Goal: Task Accomplishment & Management: Use online tool/utility

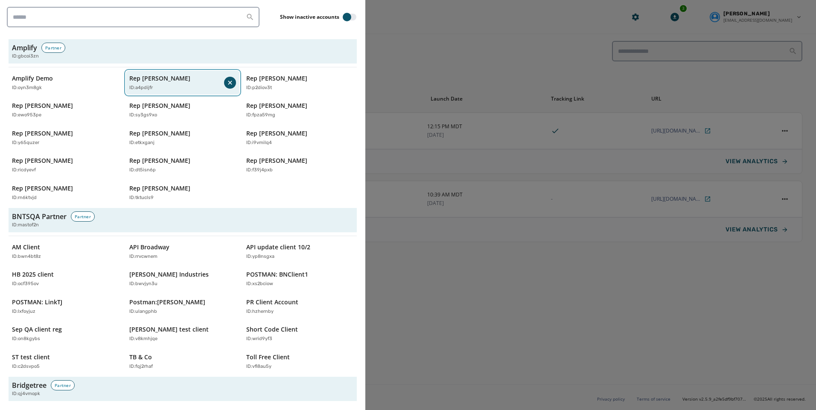
click at [172, 91] on button "Rep [PERSON_NAME] ID: a4pdijfr" at bounding box center [183, 83] width 114 height 24
click at [143, 86] on p "ID: a4pdijfr" at bounding box center [140, 87] width 23 height 7
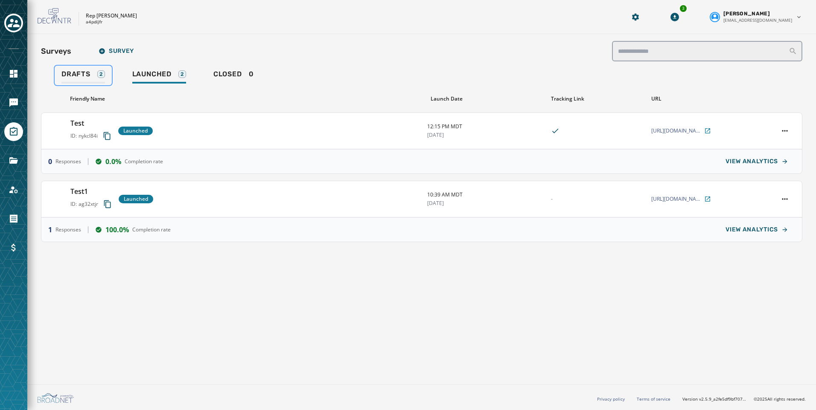
click at [64, 73] on span "Drafts" at bounding box center [75, 74] width 29 height 9
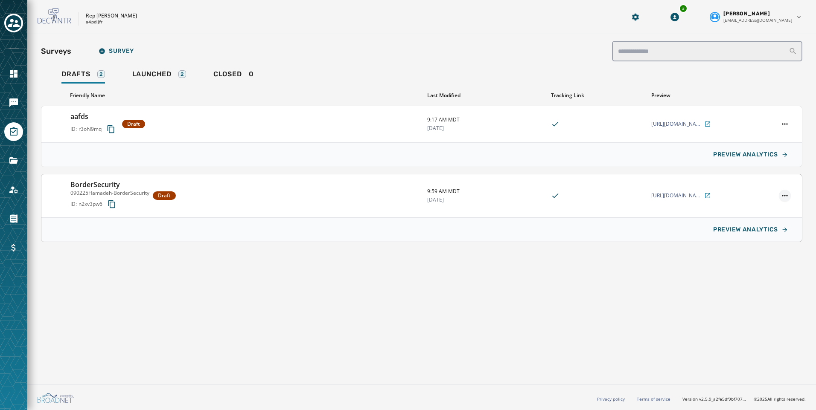
click at [783, 195] on html "**********" at bounding box center [408, 205] width 816 height 410
click at [426, 198] on html "**********" at bounding box center [408, 205] width 816 height 410
click at [153, 190] on div "BorderSecurity 090225Hamadeh-BorderSecurity ID: n2xv3pw6 Draft" at bounding box center [245, 196] width 350 height 32
type input "**********"
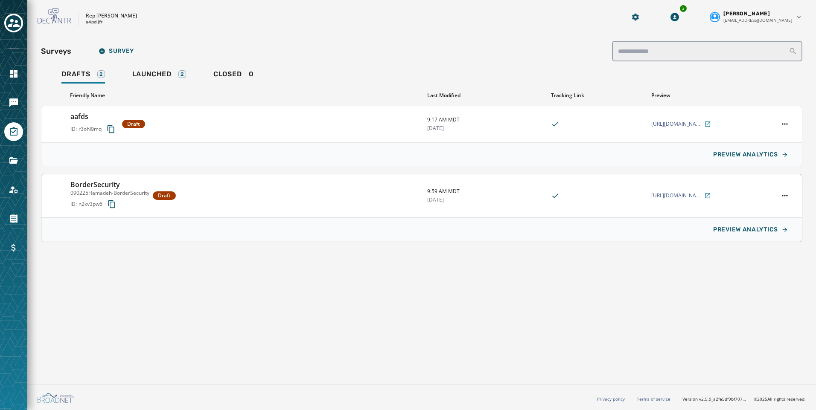
type input "**********"
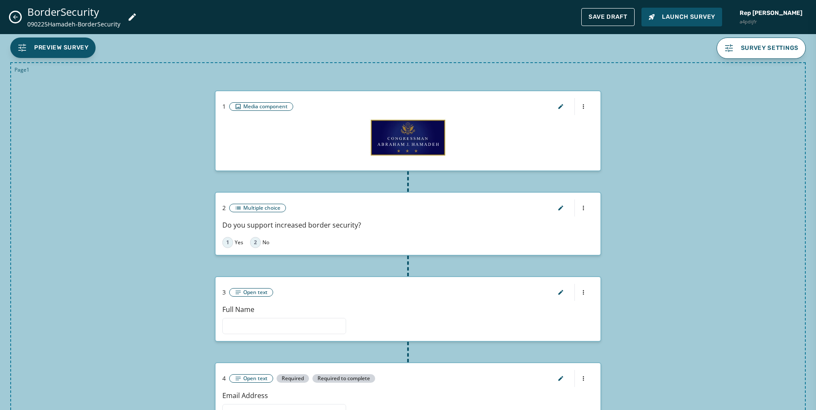
click at [573, 105] on div at bounding box center [571, 106] width 43 height 17
click at [581, 106] on html "**********" at bounding box center [408, 205] width 816 height 410
click at [584, 123] on div "Preview Component" at bounding box center [578, 122] width 82 height 14
click at [418, 134] on img at bounding box center [408, 138] width 78 height 38
click at [240, 105] on div "Media component" at bounding box center [261, 106] width 53 height 7
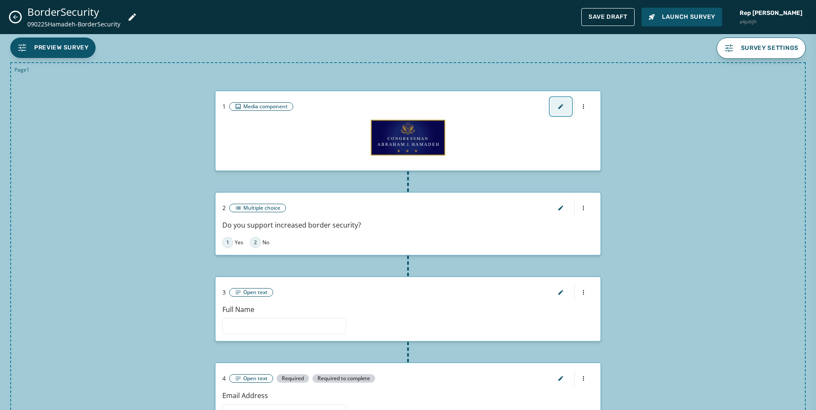
click at [558, 104] on icon "button" at bounding box center [560, 106] width 7 height 7
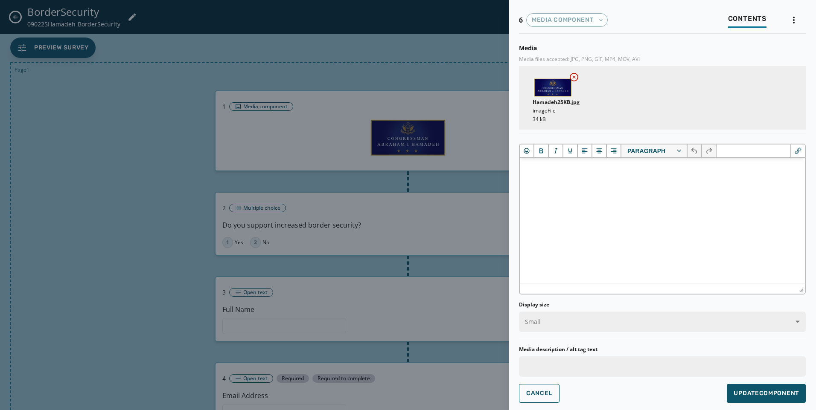
click at [452, 45] on div at bounding box center [408, 205] width 816 height 410
click at [543, 390] on span "Cancel" at bounding box center [539, 393] width 26 height 7
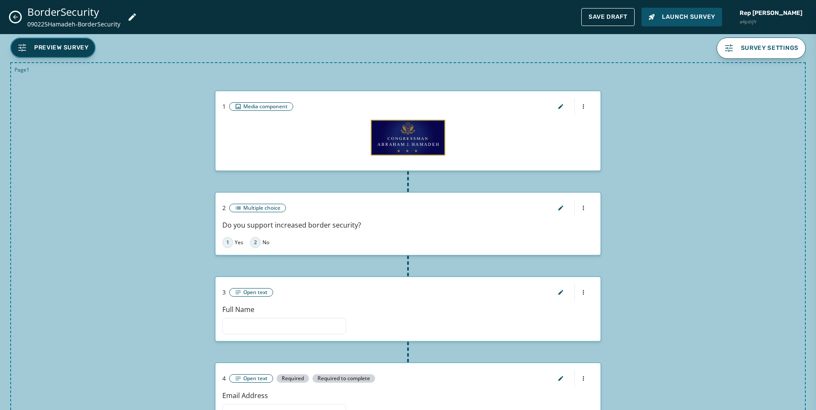
click at [52, 51] on span "Preview Survey" at bounding box center [61, 48] width 55 height 9
click at [551, 109] on button "button" at bounding box center [560, 106] width 20 height 17
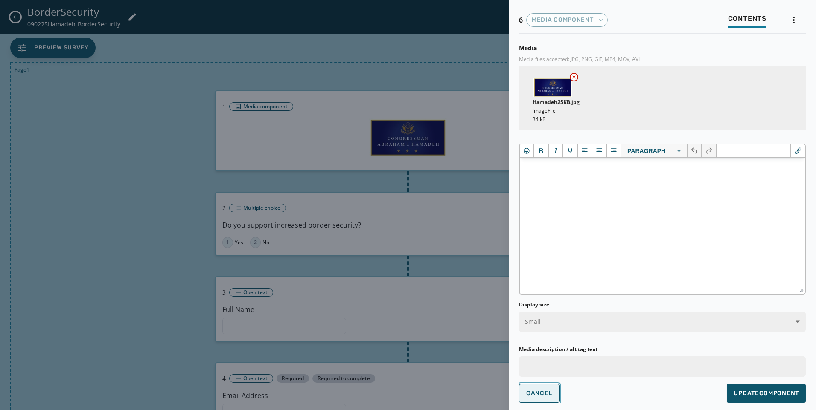
click at [550, 389] on button "Cancel" at bounding box center [539, 393] width 41 height 19
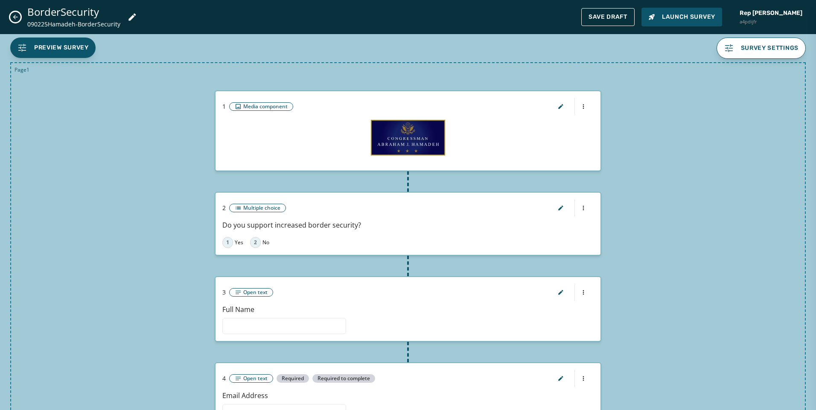
click at [585, 104] on div at bounding box center [571, 106] width 43 height 17
click at [584, 104] on div at bounding box center [571, 106] width 43 height 17
click at [583, 104] on div at bounding box center [571, 106] width 43 height 17
click at [578, 104] on html "**********" at bounding box center [408, 205] width 816 height 410
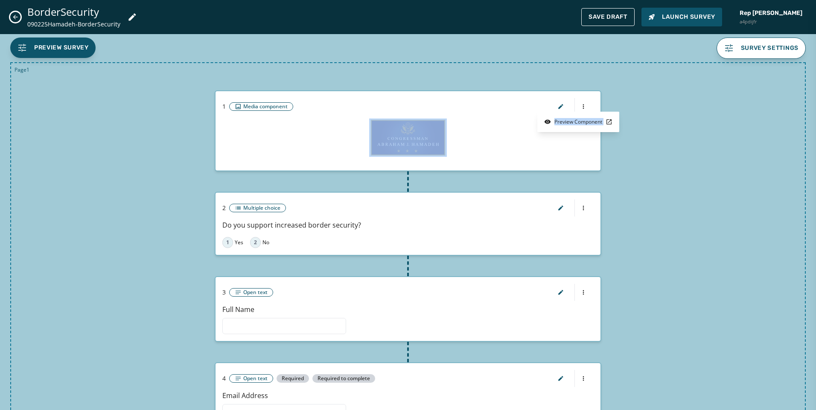
click at [646, 112] on html "**********" at bounding box center [408, 205] width 816 height 410
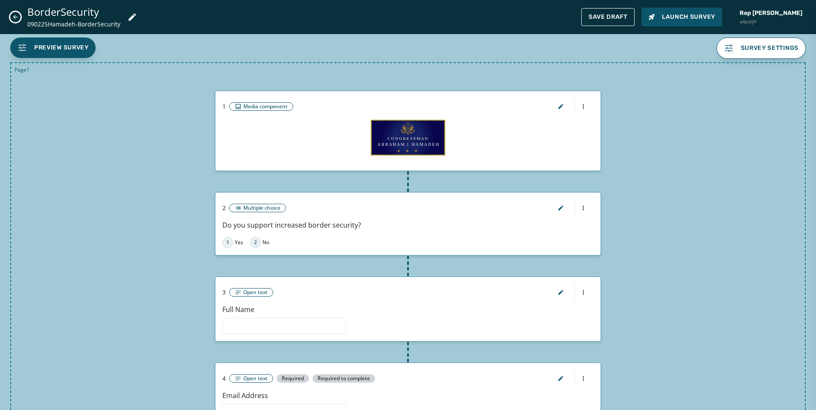
click at [10, 15] on div "BorderSecurity 090225Hamadeh-BorderSecurity" at bounding box center [73, 17] width 127 height 24
click at [593, 19] on span "Save Draft" at bounding box center [607, 17] width 39 height 7
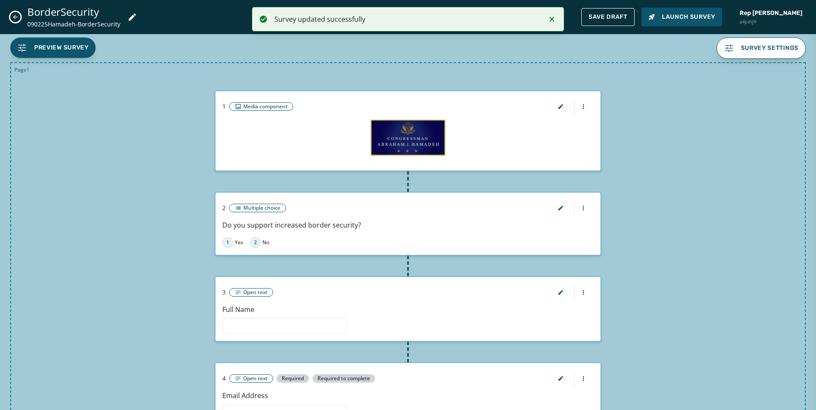
click at [15, 15] on icon "Close admin drawer" at bounding box center [15, 17] width 7 height 7
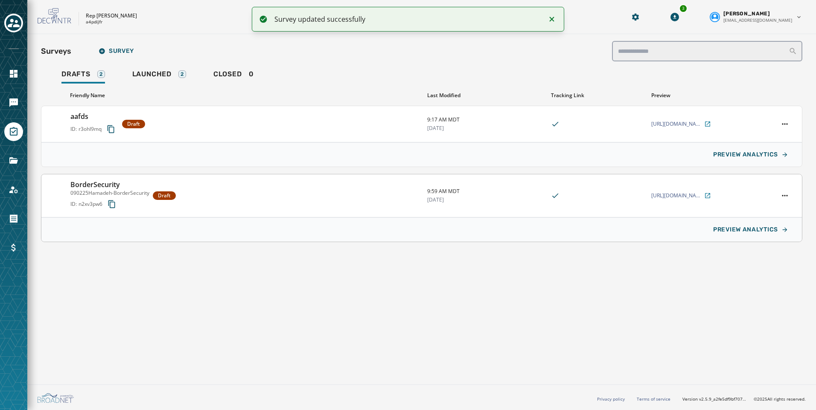
click at [70, 181] on div "BorderSecurity 090225Hamadeh-BorderSecurity ID: n2xv3pw6 Draft 9:59 AM MDT [DAT…" at bounding box center [421, 196] width 760 height 43
type input "**********"
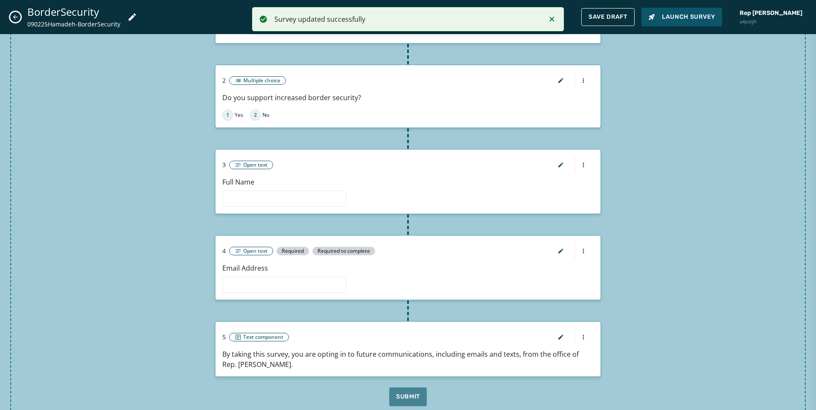
scroll to position [168, 0]
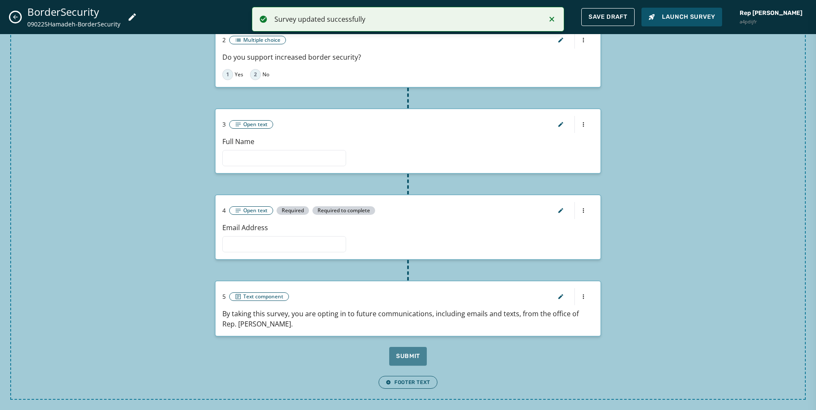
click at [13, 15] on icon "Close admin drawer" at bounding box center [15, 17] width 7 height 7
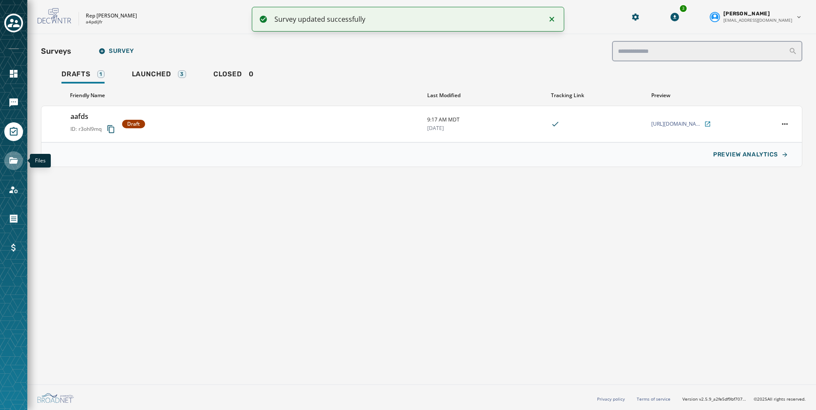
click at [14, 164] on icon "Navigate to Files" at bounding box center [13, 160] width 9 height 6
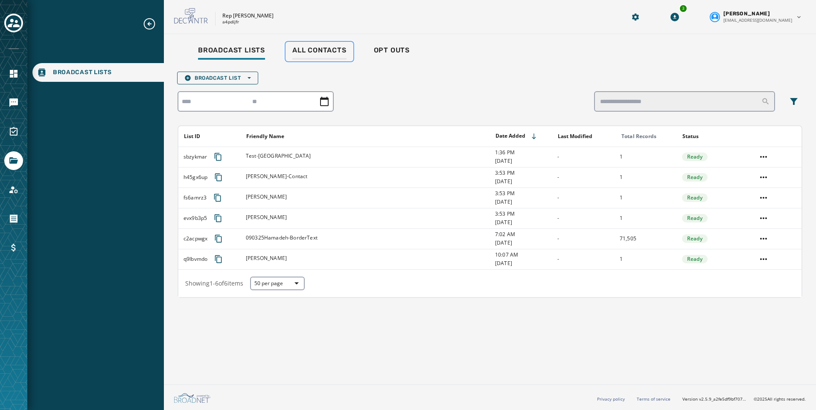
click at [296, 52] on span "All Contacts" at bounding box center [319, 50] width 54 height 9
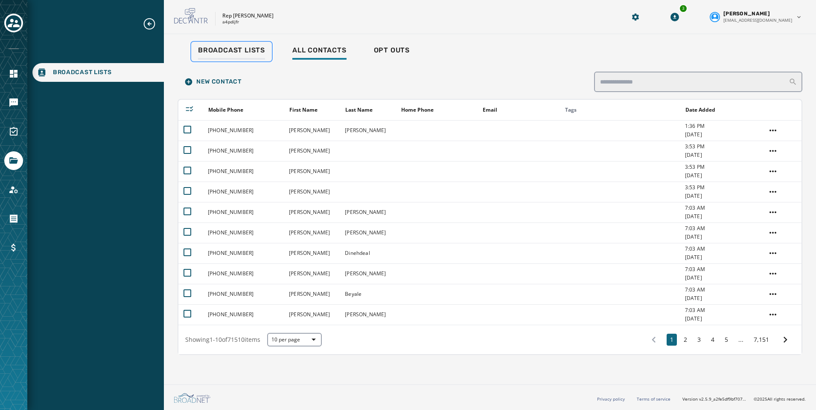
click at [217, 48] on span "Broadcast Lists" at bounding box center [231, 50] width 67 height 9
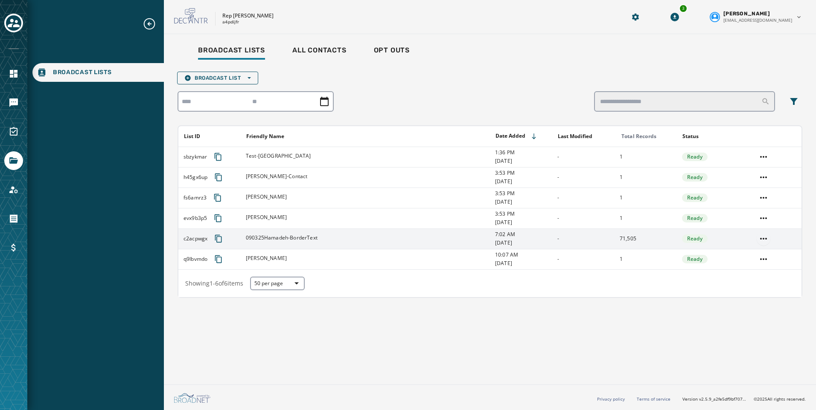
click at [763, 239] on html "Broadcast Lists Skip To Main Content Rep [PERSON_NAME] a4pdijfr 3 [PERSON_NAME]…" at bounding box center [408, 205] width 816 height 410
click at [758, 253] on div "View List" at bounding box center [764, 256] width 38 height 14
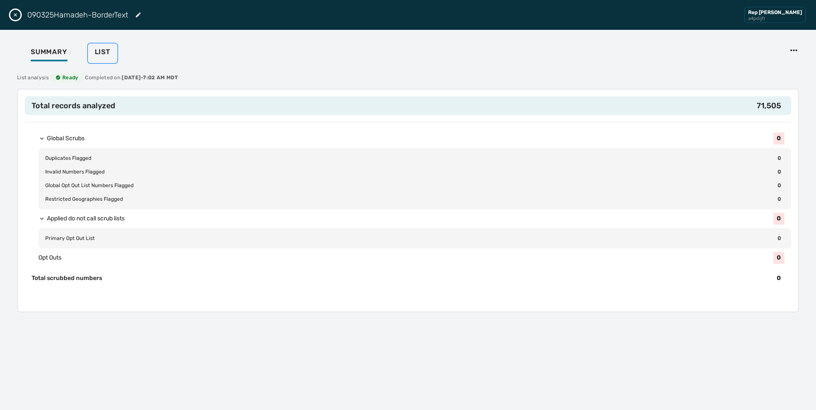
click at [96, 56] on span "List" at bounding box center [103, 52] width 16 height 9
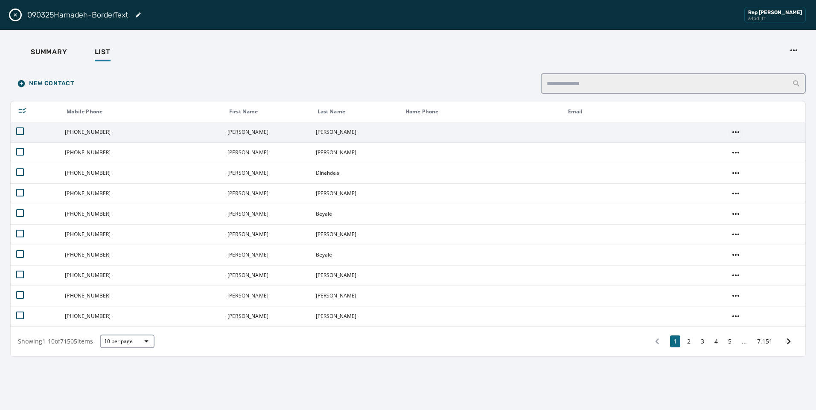
click at [733, 134] on html "Broadcast Lists Skip To Main Content Rep [PERSON_NAME] a4pdijfr 3 [PERSON_NAME]…" at bounding box center [408, 205] width 816 height 410
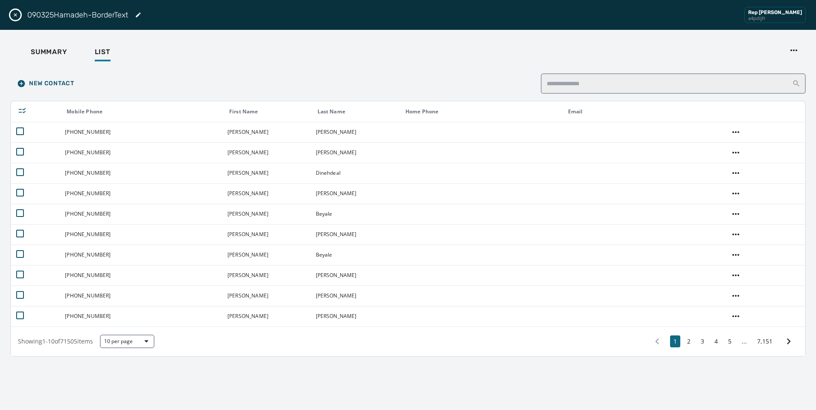
click at [381, 70] on html "Broadcast Lists Skip To Main Content Rep [PERSON_NAME] a4pdijfr 3 [PERSON_NAME]…" at bounding box center [408, 205] width 816 height 410
click at [47, 59] on div "Summary" at bounding box center [49, 55] width 37 height 14
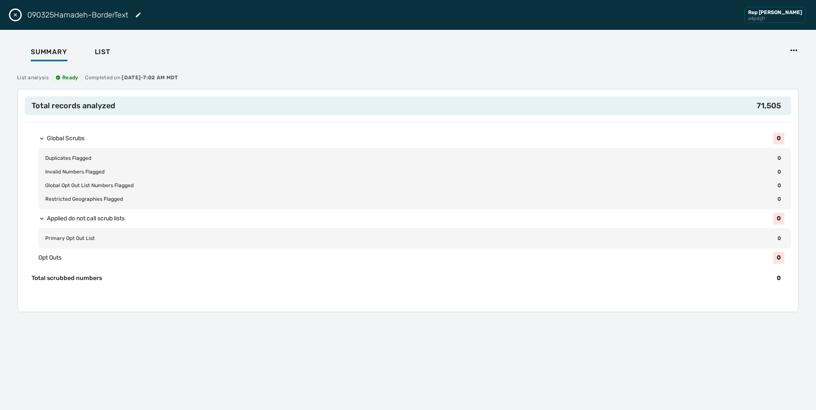
click at [20, 17] on button "Close drawer" at bounding box center [15, 15] width 10 height 10
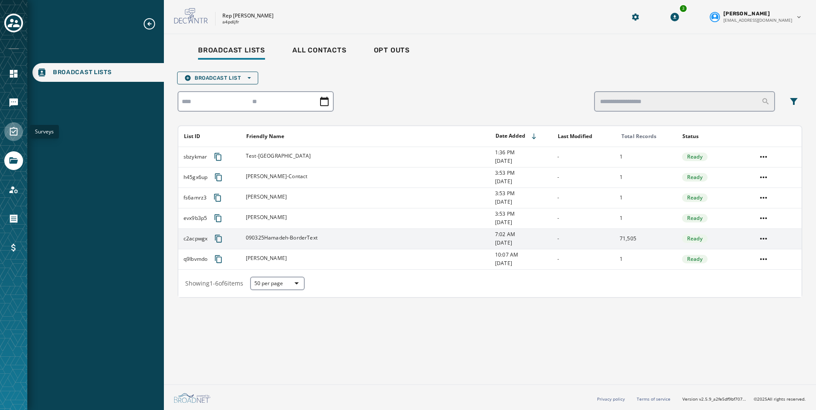
click at [10, 124] on link "Navigate to Surveys" at bounding box center [13, 131] width 19 height 19
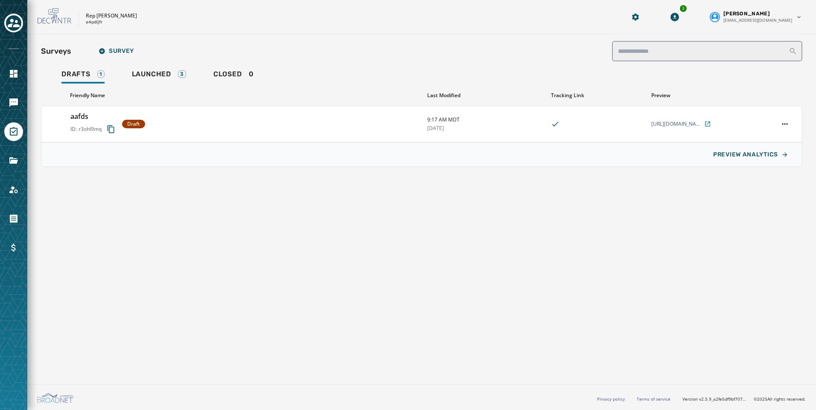
click at [15, 91] on div at bounding box center [13, 205] width 27 height 410
click at [14, 99] on icon "Navigate to Messaging" at bounding box center [13, 103] width 9 height 9
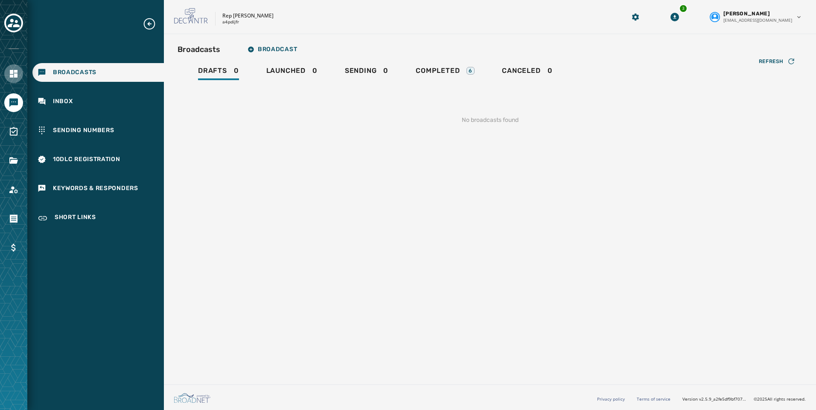
click at [16, 74] on icon "Navigate to Home" at bounding box center [14, 74] width 8 height 8
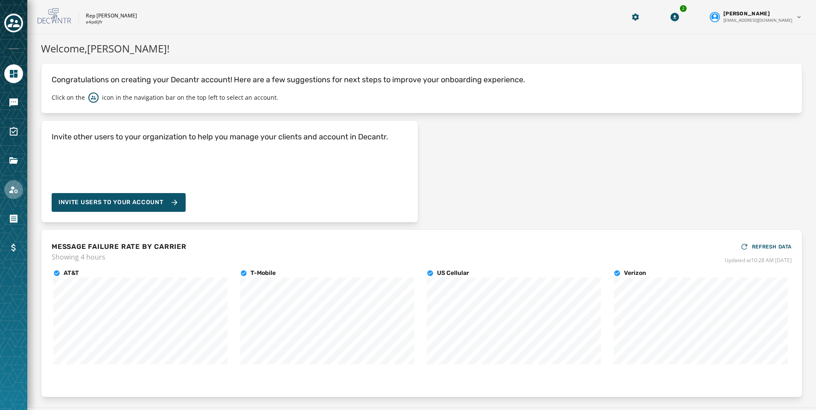
click at [11, 190] on icon "Navigate to Account" at bounding box center [14, 190] width 10 height 10
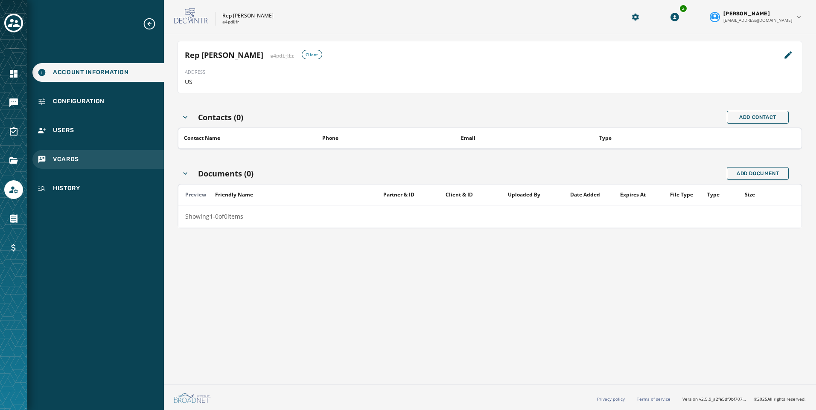
click at [69, 157] on span "vCards" at bounding box center [66, 159] width 26 height 9
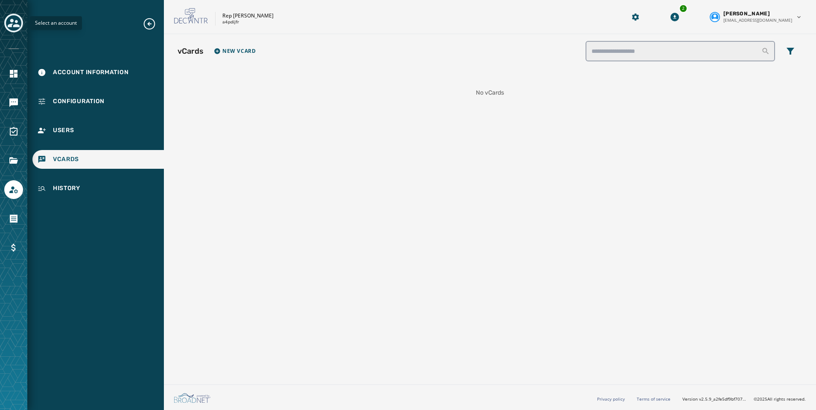
click at [21, 22] on div "Toggle account select drawer" at bounding box center [13, 22] width 15 height 15
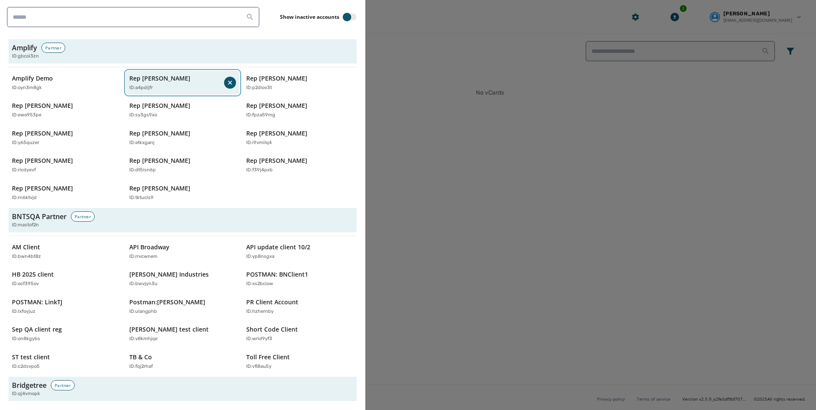
click at [170, 90] on div "ID: a4pdijfr" at bounding box center [176, 87] width 95 height 7
click at [188, 89] on div "ID: a4pdijfr" at bounding box center [178, 87] width 99 height 7
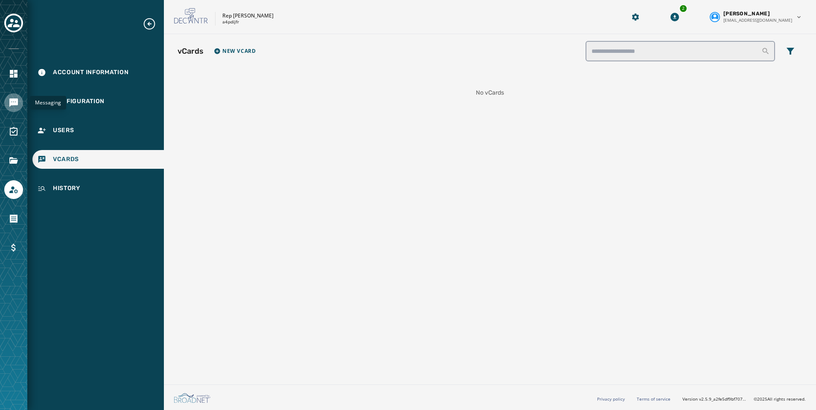
click at [17, 96] on link "Navigate to Messaging" at bounding box center [13, 102] width 19 height 19
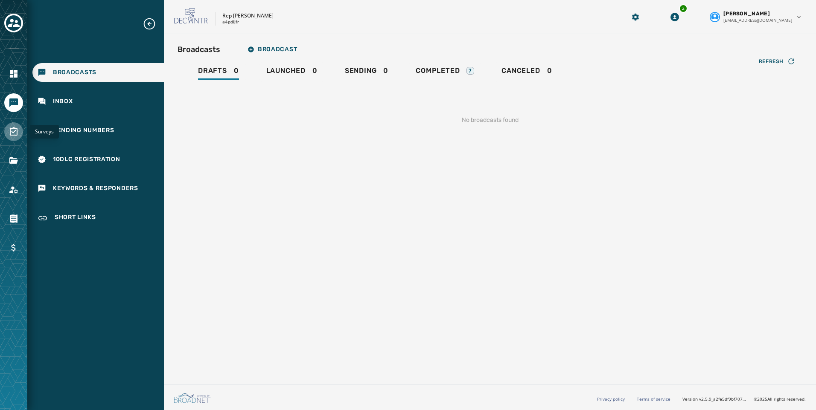
click at [13, 134] on icon "Navigate to Surveys" at bounding box center [14, 132] width 10 height 10
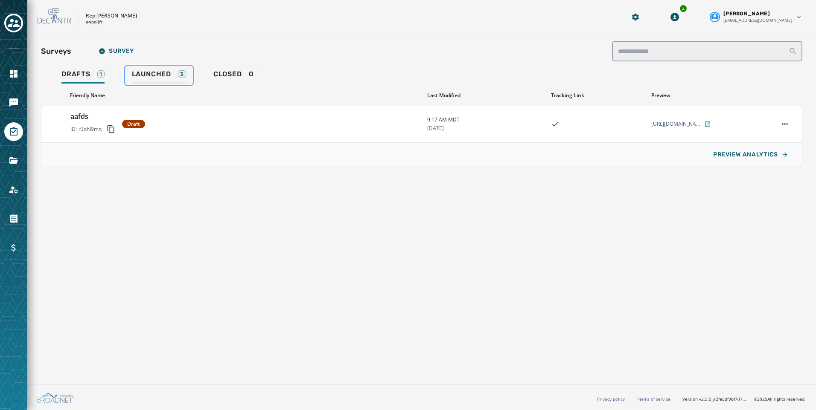
click at [134, 73] on span "Launched" at bounding box center [151, 74] width 39 height 9
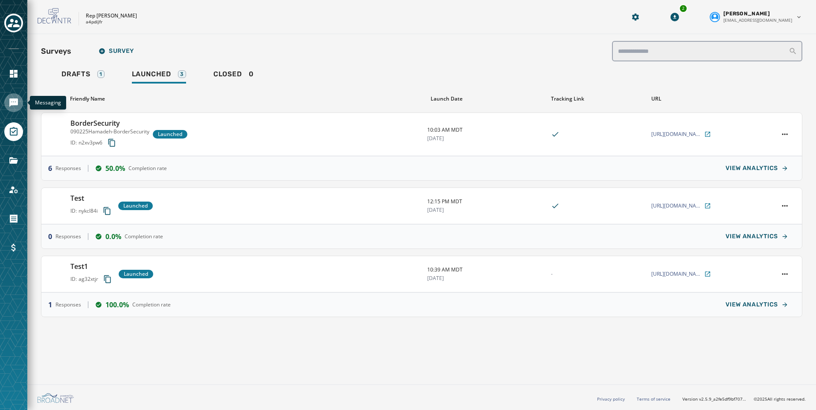
click at [20, 99] on link "Navigate to Messaging" at bounding box center [13, 102] width 19 height 19
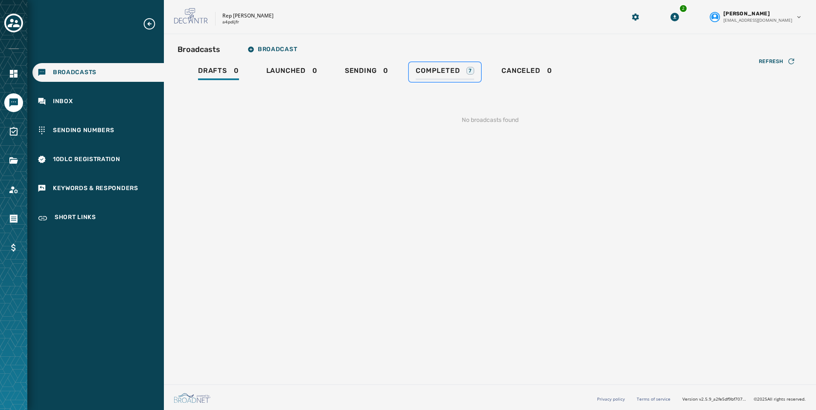
click at [442, 69] on span "Completed" at bounding box center [438, 71] width 44 height 9
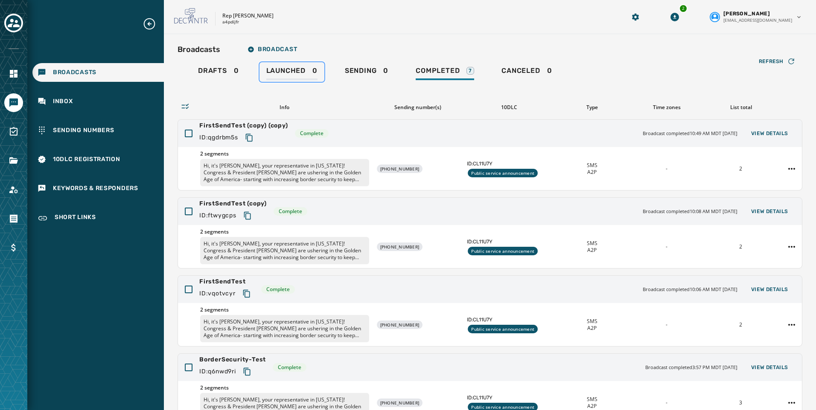
click at [275, 67] on span "Launched" at bounding box center [285, 71] width 39 height 9
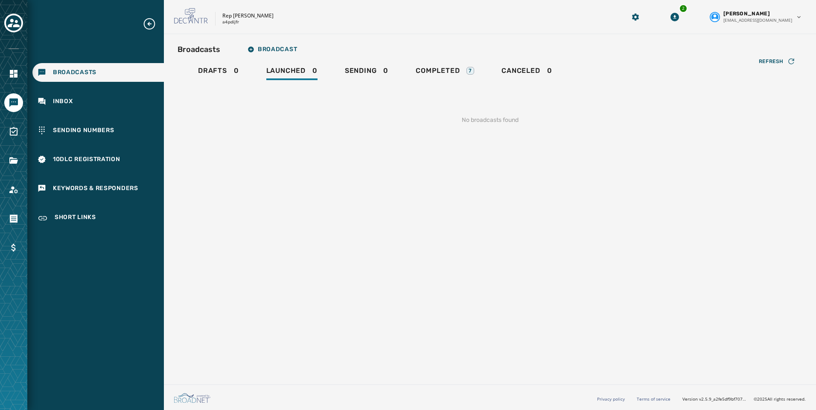
click at [328, 68] on div "Drafts 0 Launched 0 Sending 0 Completed 7 Canceled 0" at bounding box center [489, 72] width 625 height 20
click at [343, 70] on link "Sending 0" at bounding box center [366, 72] width 57 height 20
click at [211, 71] on span "Drafts" at bounding box center [212, 71] width 29 height 9
click at [12, 134] on icon "Navigate to Surveys" at bounding box center [14, 132] width 10 height 10
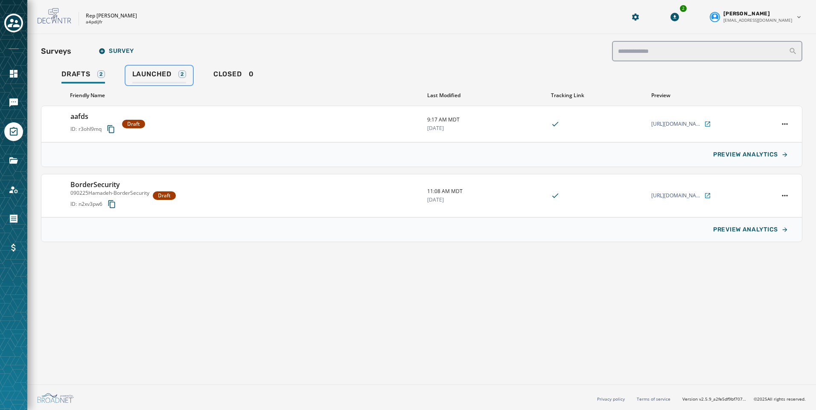
click at [145, 71] on span "Launched" at bounding box center [151, 74] width 39 height 9
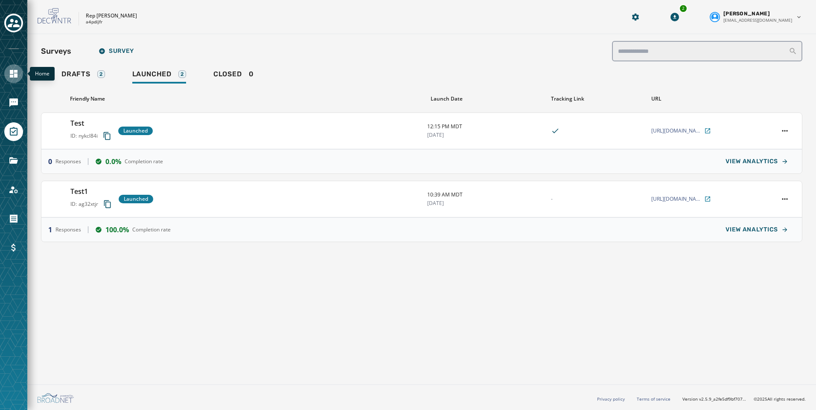
click at [8, 70] on link "Navigate to Home" at bounding box center [13, 73] width 19 height 19
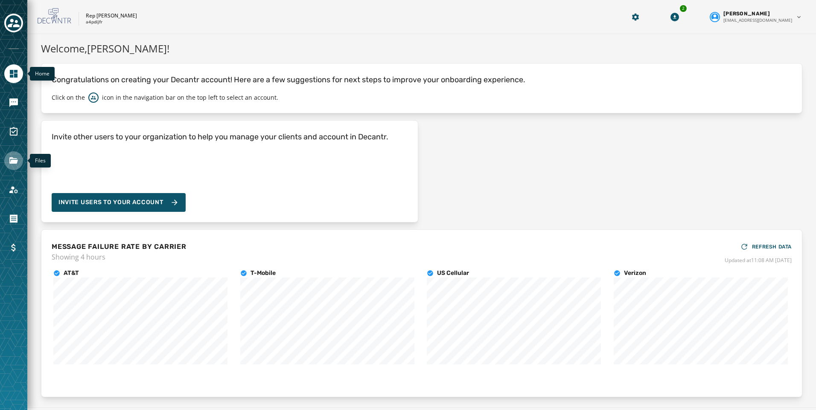
click at [10, 157] on icon "Navigate to Files" at bounding box center [14, 161] width 10 height 10
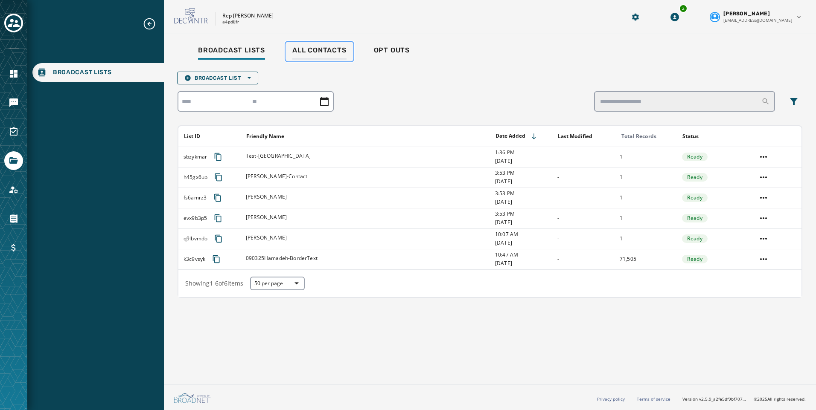
click at [316, 51] on span "All Contacts" at bounding box center [319, 50] width 54 height 9
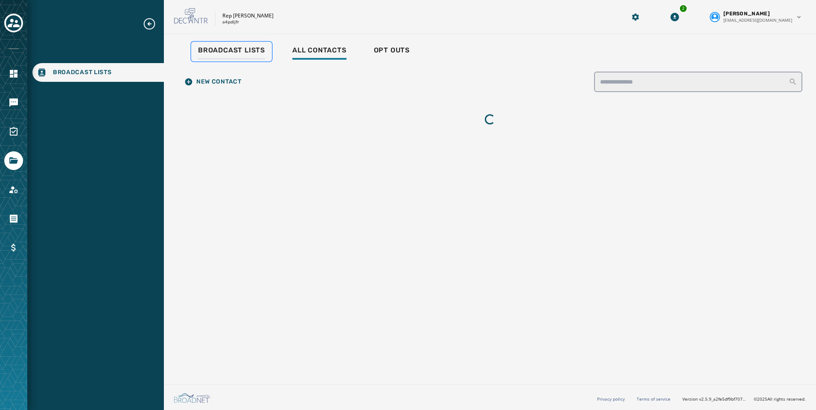
click at [258, 55] on div "Broadcast Lists" at bounding box center [231, 53] width 67 height 14
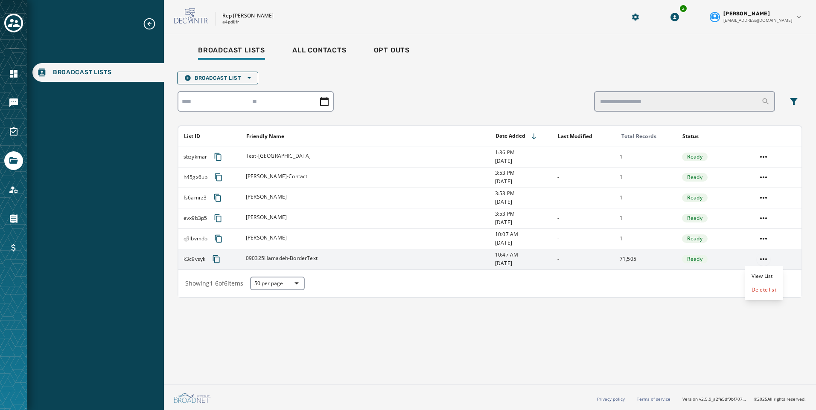
click at [761, 260] on html "Broadcast Lists Skip To Main Content Rep [PERSON_NAME] a4pdijfr 2 [PERSON_NAME]…" at bounding box center [408, 205] width 816 height 410
click at [754, 278] on div "View List" at bounding box center [764, 277] width 38 height 14
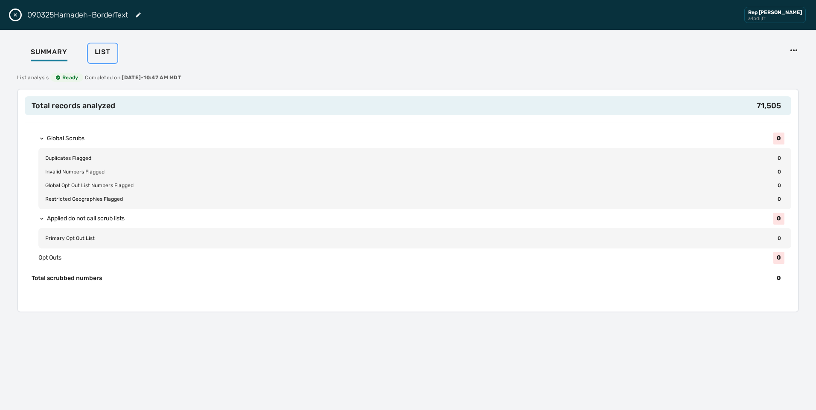
click at [97, 48] on span "List" at bounding box center [103, 52] width 16 height 9
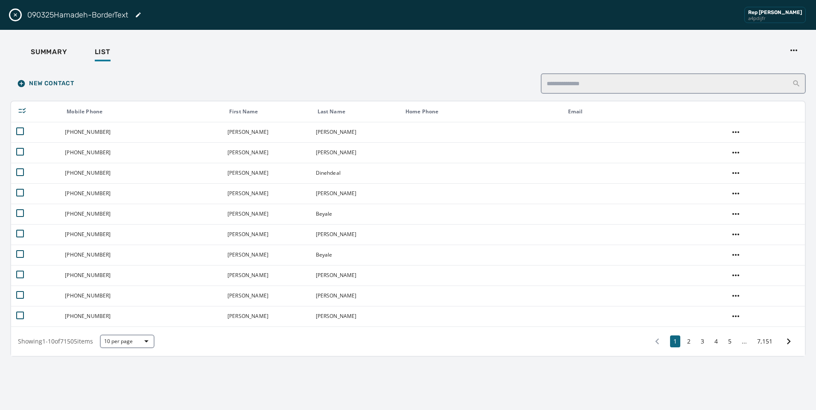
click at [15, 14] on icon "Close drawer" at bounding box center [15, 15] width 7 height 7
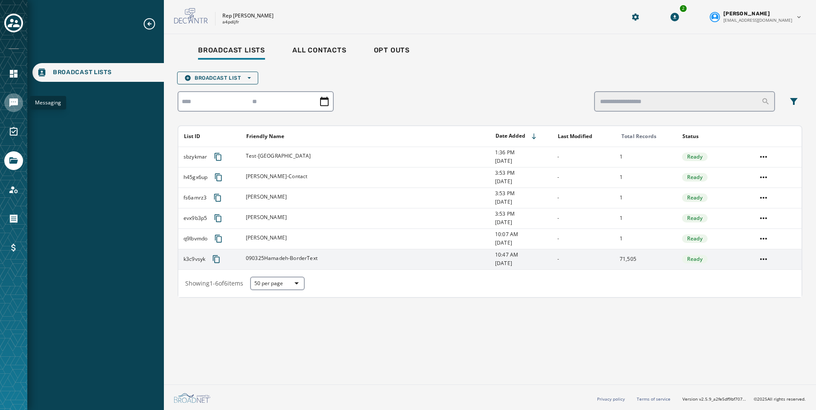
click at [16, 108] on link "Navigate to Messaging" at bounding box center [13, 102] width 19 height 19
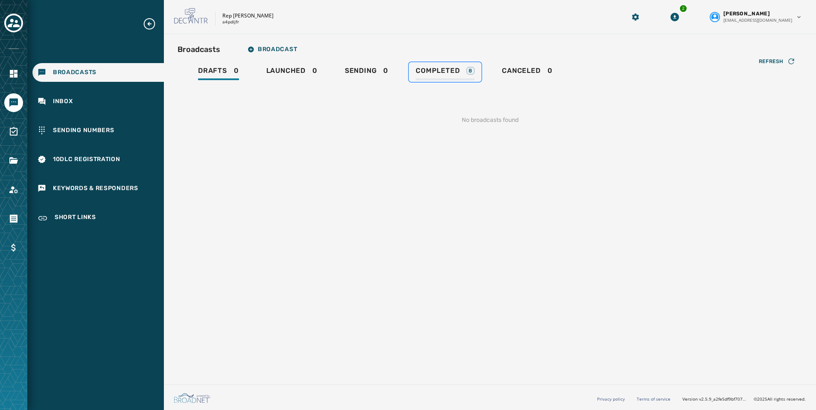
click at [453, 73] on span "Completed" at bounding box center [438, 71] width 44 height 9
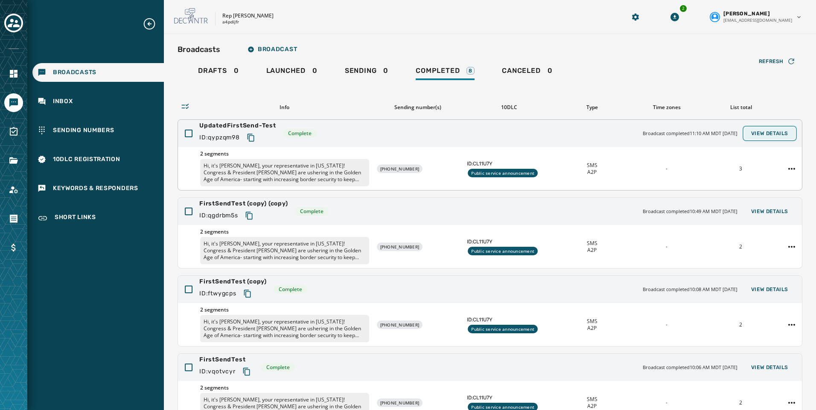
click at [762, 128] on button "View Details" at bounding box center [769, 134] width 51 height 12
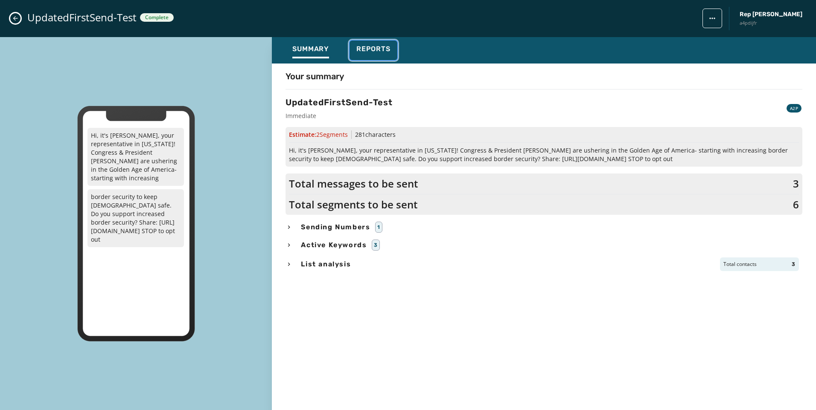
click at [377, 55] on div "Reports" at bounding box center [373, 52] width 34 height 14
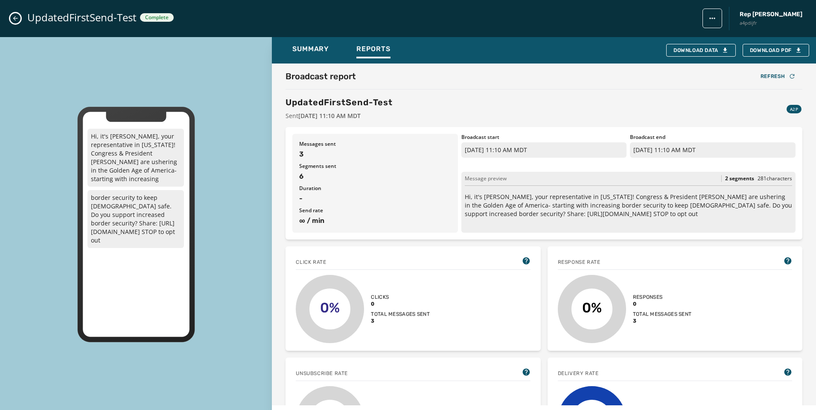
click at [14, 15] on icon "Close admin drawer" at bounding box center [15, 18] width 7 height 7
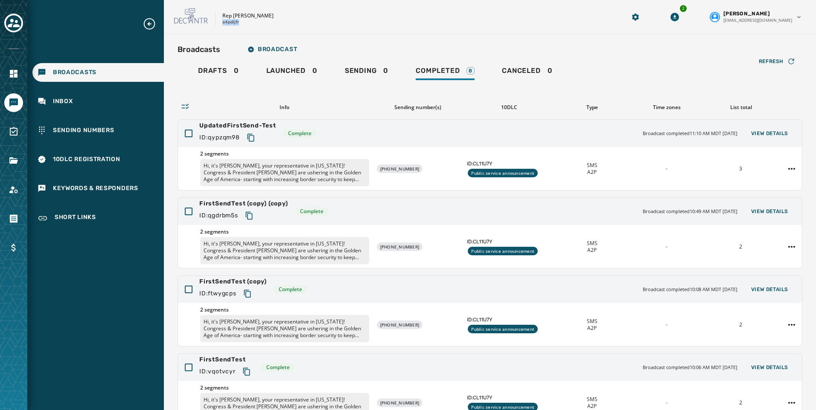
drag, startPoint x: 241, startPoint y: 22, endPoint x: 220, endPoint y: 24, distance: 21.4
click at [220, 24] on div "Rep [PERSON_NAME] a4pdijfr" at bounding box center [389, 17] width 430 height 18
copy p "a4pdijfr"
click at [767, 137] on button "View Details" at bounding box center [769, 134] width 51 height 12
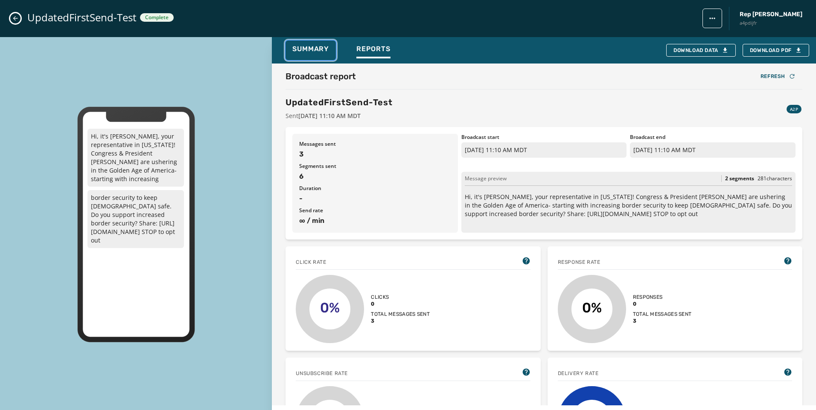
click at [318, 49] on span "Summary" at bounding box center [310, 49] width 37 height 9
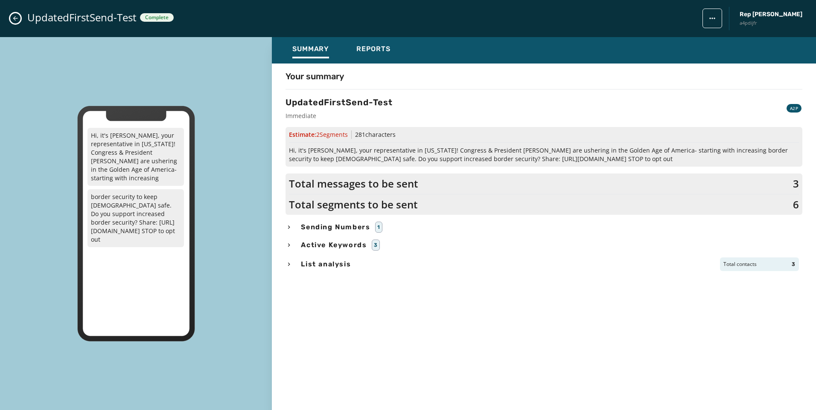
click at [19, 16] on button "Close admin drawer" at bounding box center [15, 18] width 10 height 10
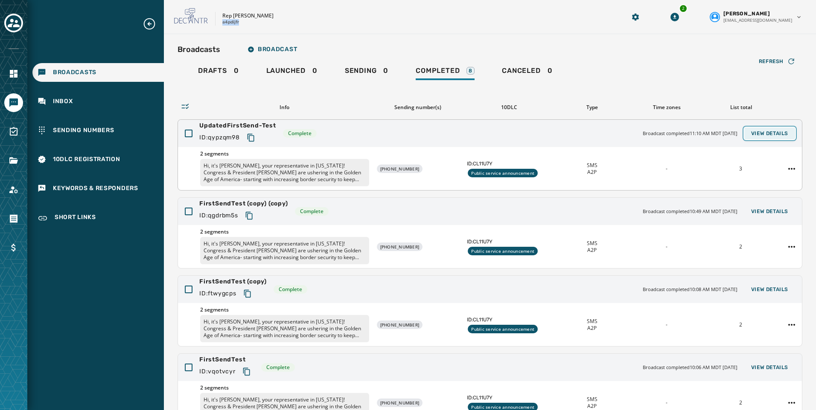
click at [754, 133] on span "View Details" at bounding box center [769, 133] width 37 height 7
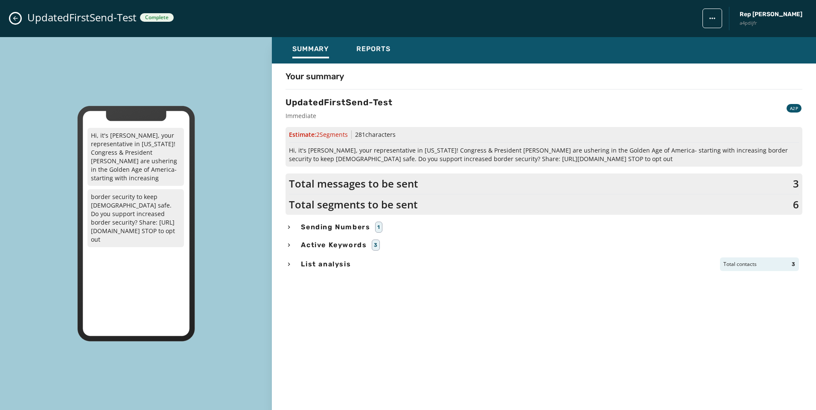
click at [21, 19] on div "UpdatedFirstSend-Test Complete Rep [PERSON_NAME] a4pdijfr" at bounding box center [408, 18] width 816 height 37
click at [3, 21] on div "UpdatedFirstSend-Test Complete Rep [PERSON_NAME] a4pdijfr" at bounding box center [408, 18] width 816 height 37
click at [16, 16] on icon "Close admin drawer" at bounding box center [15, 18] width 7 height 7
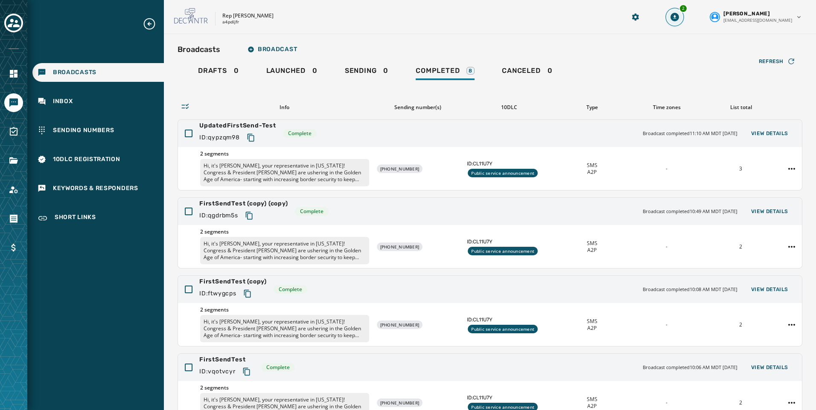
click at [679, 16] on icon "Download Menu" at bounding box center [674, 17] width 9 height 9
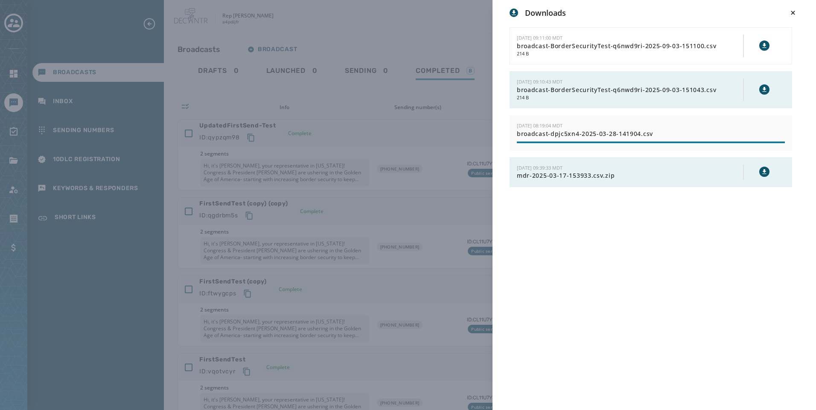
click at [389, 25] on div "Downloads [DATE] 09:11:00 MDT broadcast-BorderSecurityTest-q6nwd9ri-2025-09-03-…" at bounding box center [408, 205] width 816 height 410
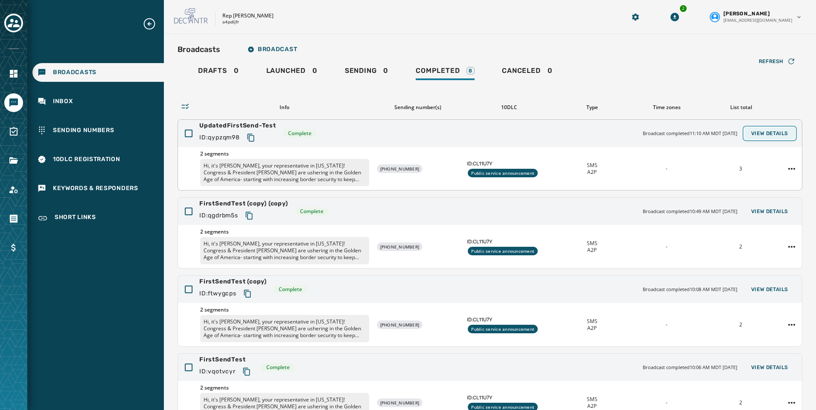
click at [770, 135] on span "View Details" at bounding box center [769, 133] width 37 height 7
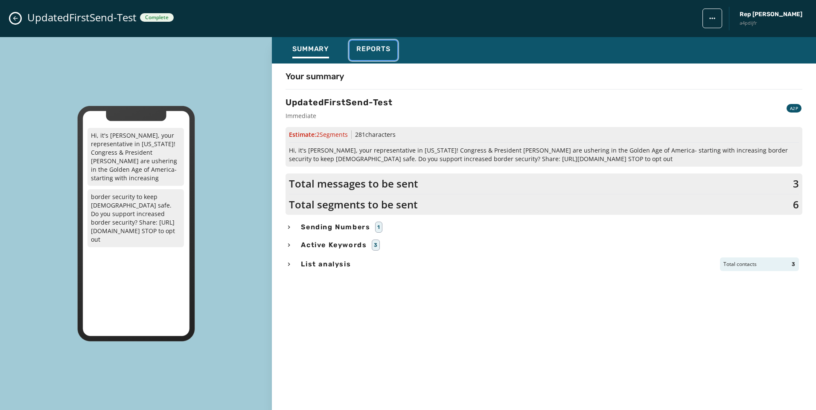
click at [381, 47] on span "Reports" at bounding box center [373, 49] width 34 height 9
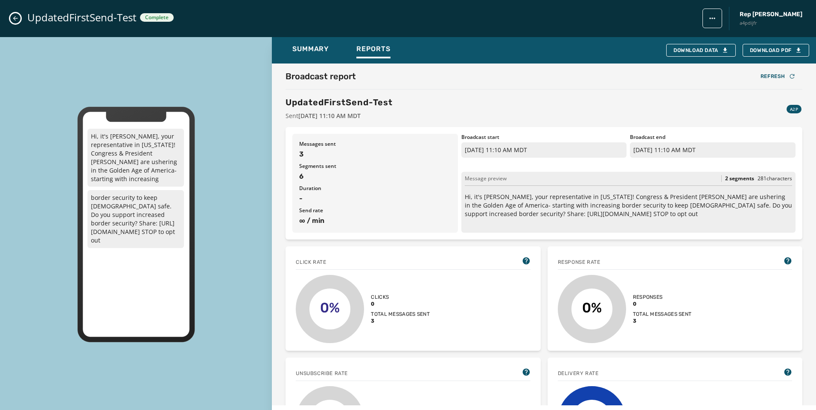
scroll to position [85, 0]
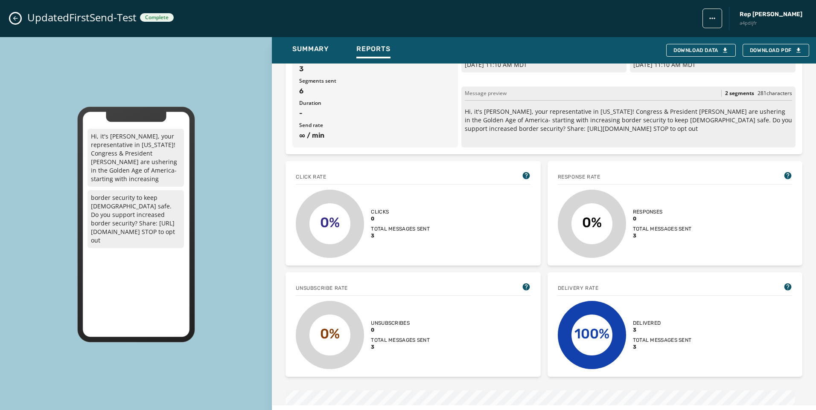
click at [22, 17] on div "UpdatedFirstSend-Test Complete Rep [PERSON_NAME] a4pdijfr" at bounding box center [408, 18] width 816 height 37
click at [20, 17] on button "Close admin drawer" at bounding box center [15, 18] width 10 height 10
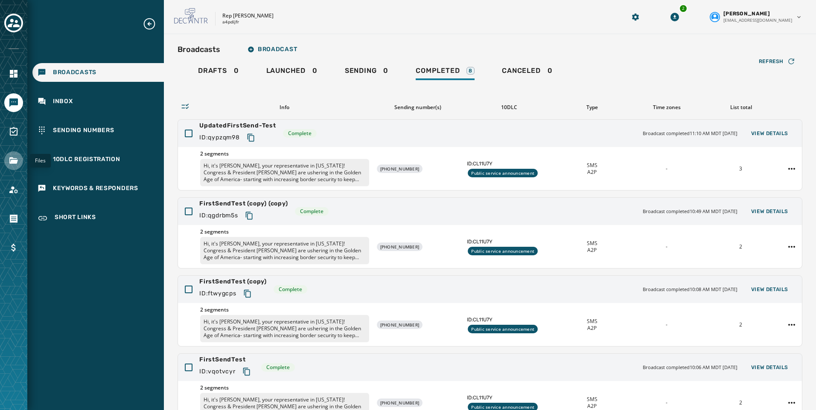
click at [16, 164] on icon "Navigate to Files" at bounding box center [13, 160] width 9 height 6
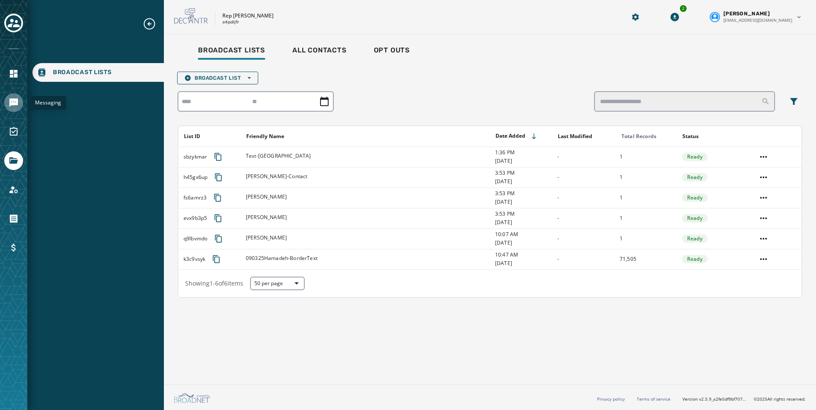
click at [12, 97] on link "Navigate to Messaging" at bounding box center [13, 102] width 19 height 19
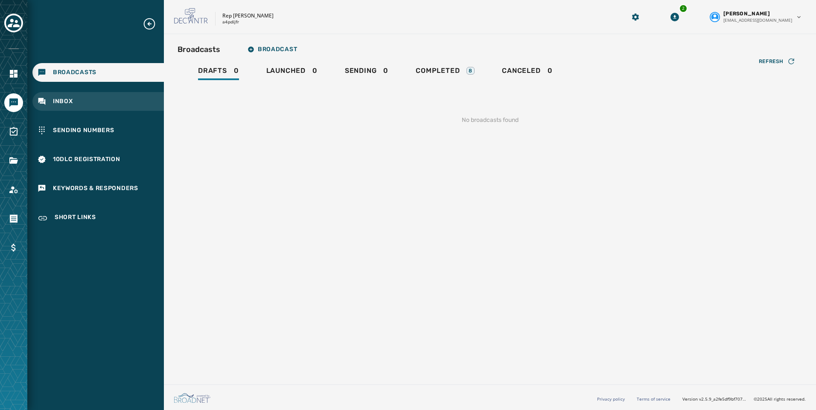
click at [69, 106] on div "Inbox" at bounding box center [97, 101] width 131 height 19
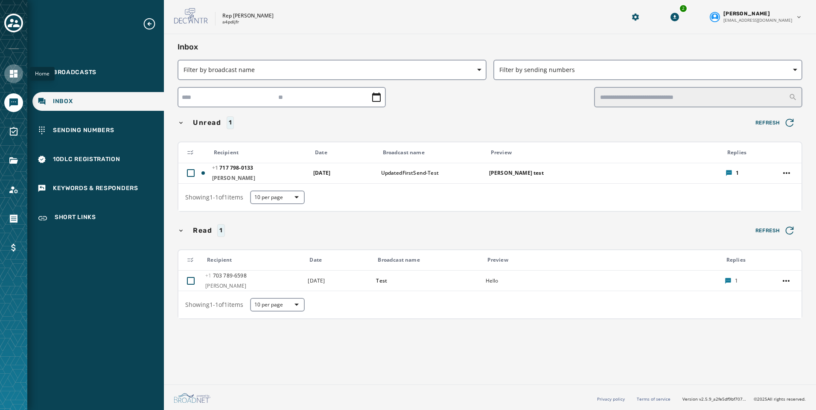
click at [8, 71] on link "Navigate to Home" at bounding box center [13, 73] width 19 height 19
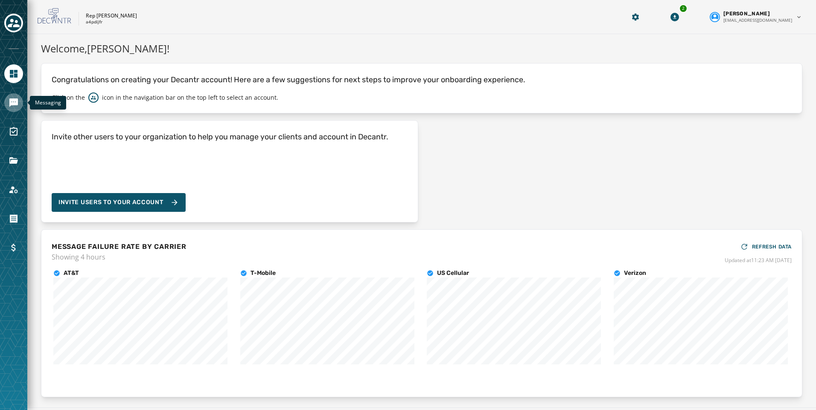
click at [11, 104] on icon "Navigate to Messaging" at bounding box center [13, 103] width 9 height 9
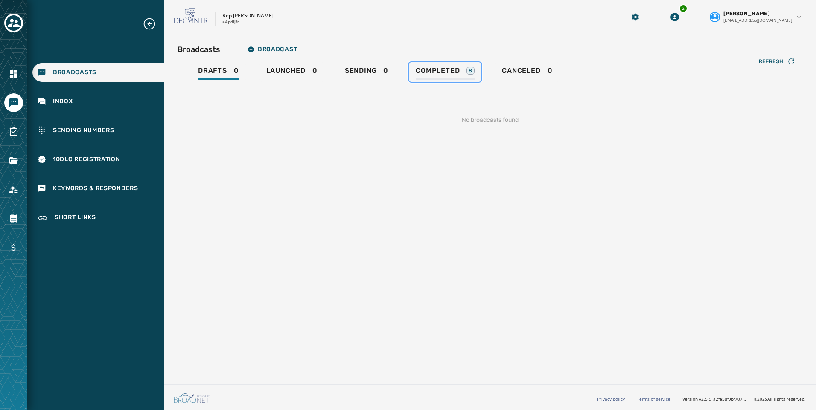
drag, startPoint x: 470, startPoint y: 76, endPoint x: 415, endPoint y: 76, distance: 55.0
click at [469, 76] on div "Completed 8" at bounding box center [445, 74] width 59 height 14
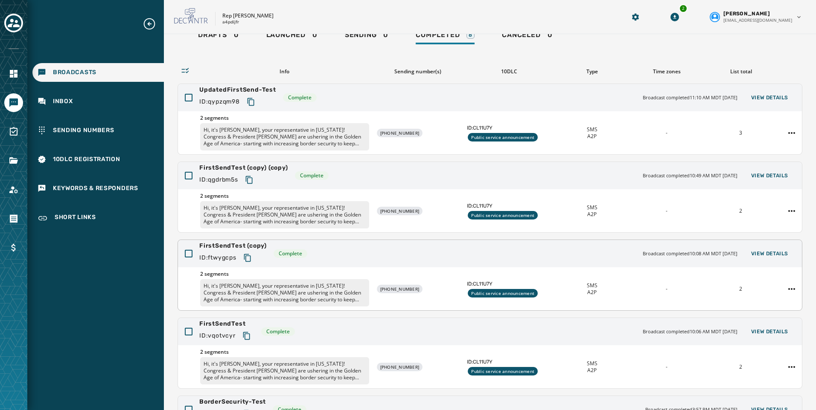
scroll to position [85, 0]
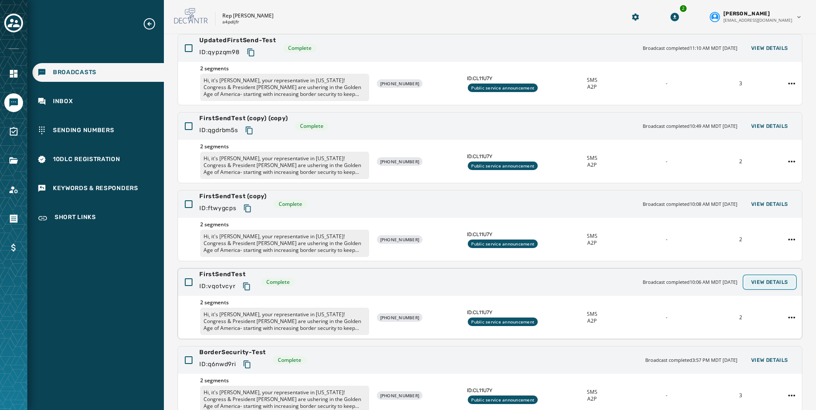
click at [770, 285] on span "View Details" at bounding box center [769, 282] width 37 height 7
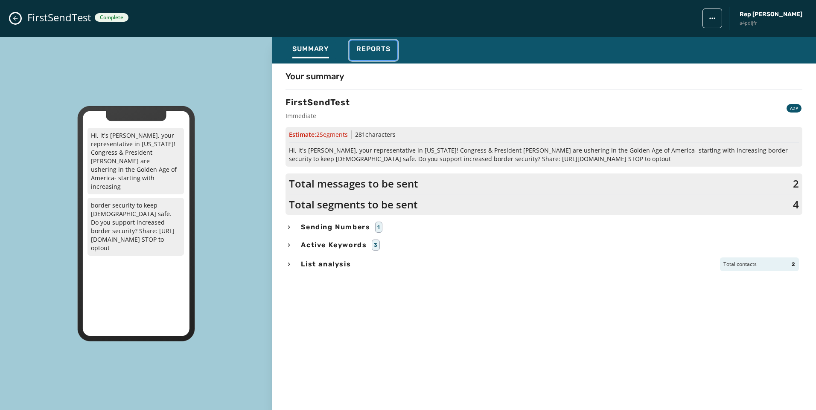
click at [390, 47] on button "Reports" at bounding box center [373, 51] width 48 height 20
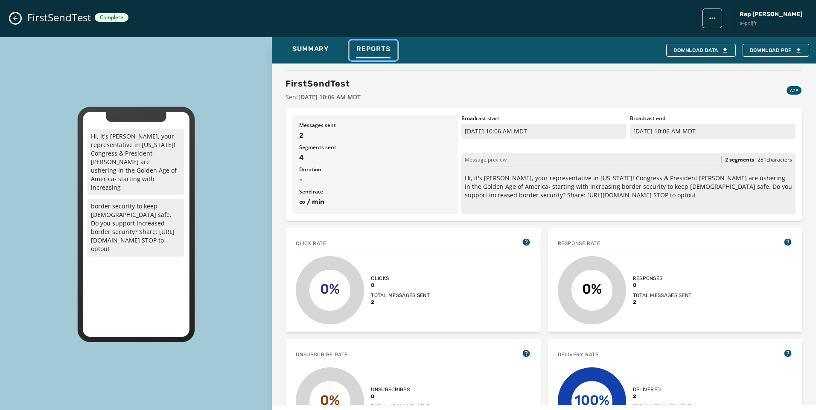
scroll to position [0, 0]
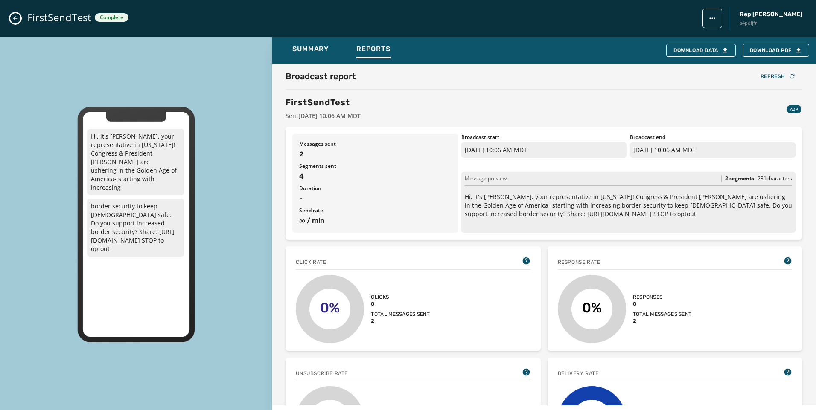
click at [15, 16] on icon "Close admin drawer" at bounding box center [15, 18] width 7 height 7
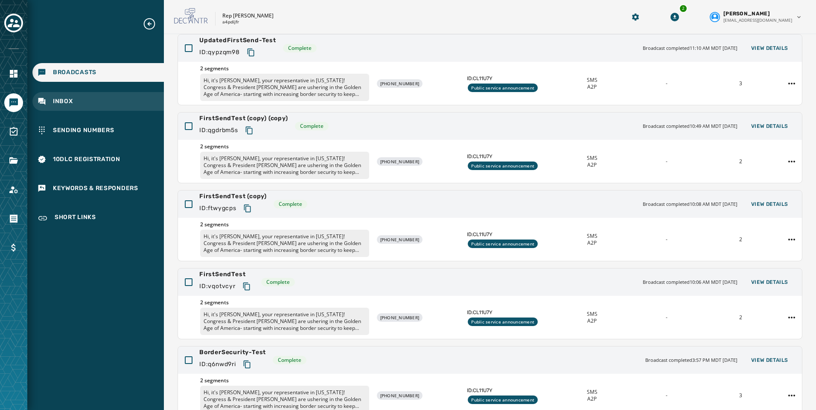
click at [61, 102] on span "Inbox" at bounding box center [63, 101] width 20 height 9
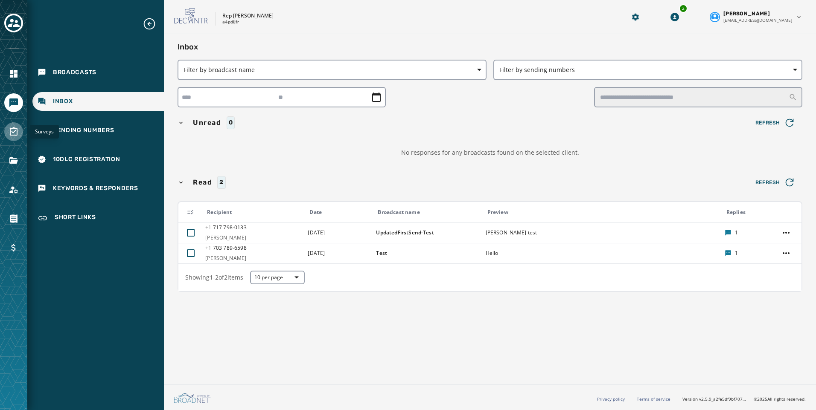
click at [8, 132] on link "Navigate to Surveys" at bounding box center [13, 131] width 19 height 19
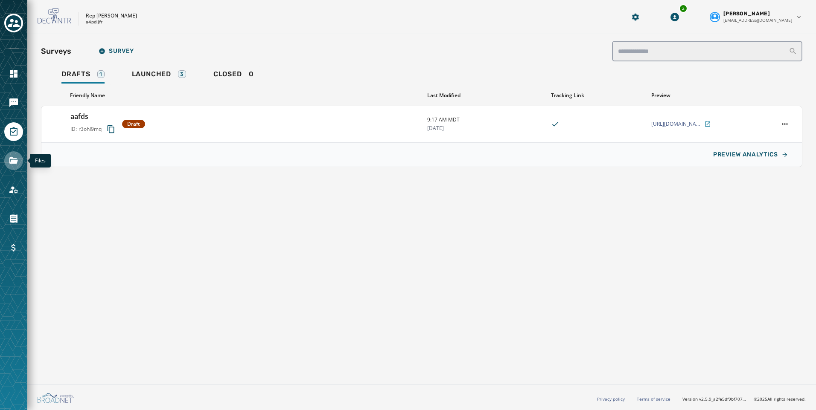
click at [18, 158] on icon "Navigate to Files" at bounding box center [14, 161] width 10 height 10
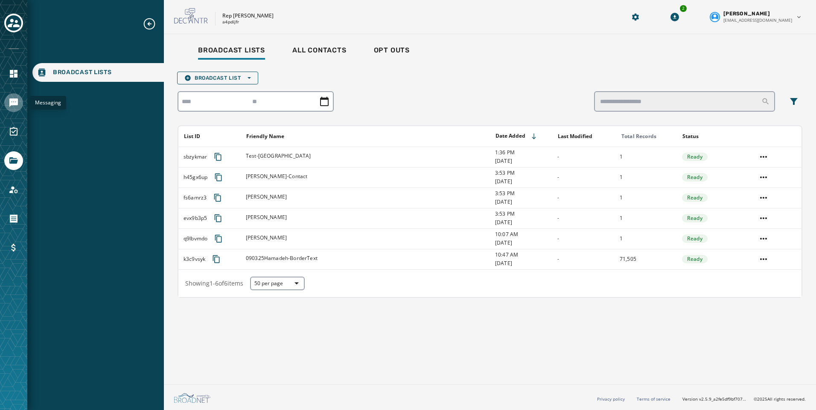
click at [12, 107] on icon "Navigate to Messaging" at bounding box center [14, 103] width 10 height 10
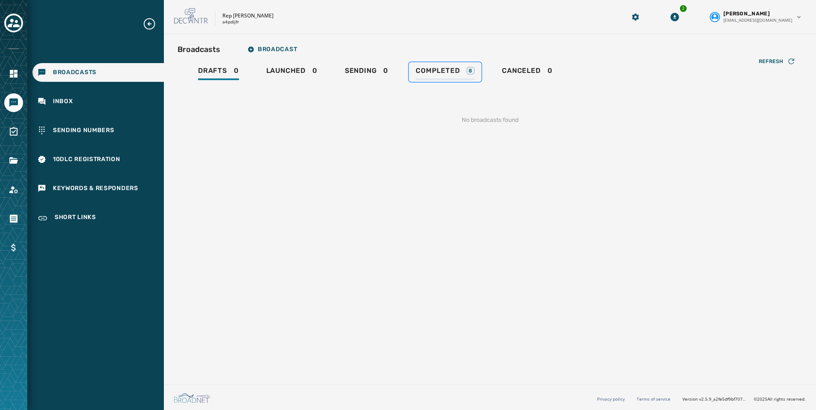
click at [426, 69] on span "Completed" at bounding box center [438, 71] width 44 height 9
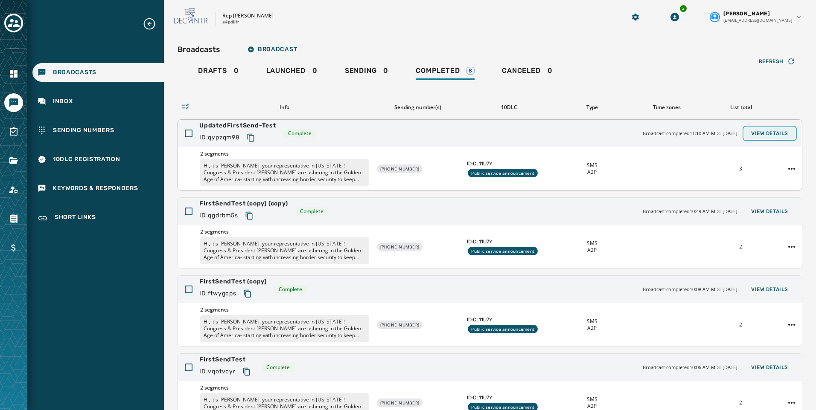
click at [752, 133] on span "View Details" at bounding box center [769, 133] width 37 height 7
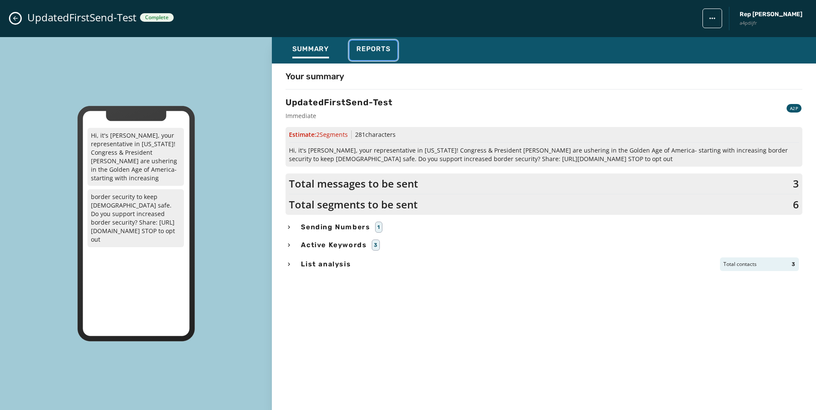
click at [365, 49] on span "Reports" at bounding box center [373, 49] width 34 height 9
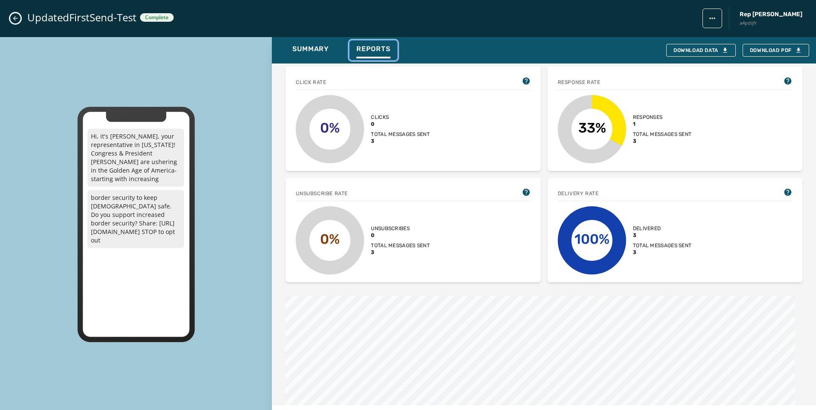
scroll to position [52, 0]
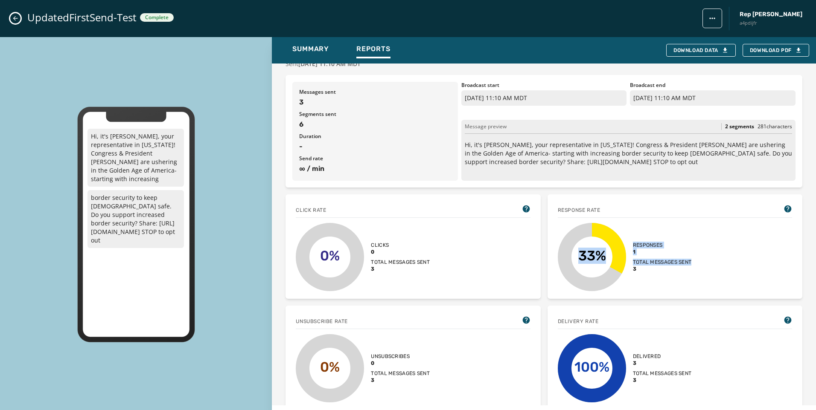
drag, startPoint x: 703, startPoint y: 263, endPoint x: 552, endPoint y: 229, distance: 154.9
click at [552, 229] on div "Response rate 33% Responses 1 Total messages sent 3" at bounding box center [674, 247] width 255 height 105
click at [717, 241] on div "33% Responses 1 Total messages sent 3" at bounding box center [675, 257] width 234 height 68
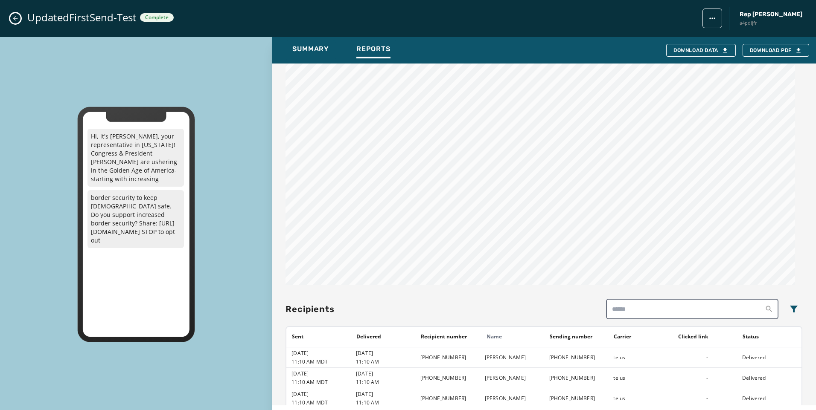
scroll to position [479, 0]
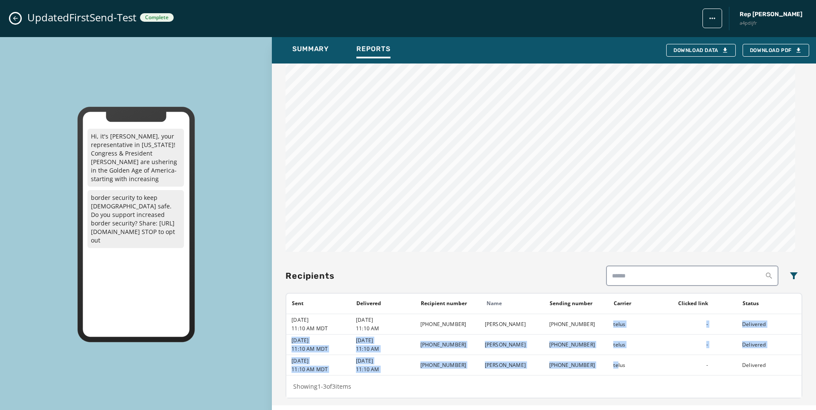
drag, startPoint x: 610, startPoint y: 327, endPoint x: 614, endPoint y: 360, distance: 33.0
click at [614, 360] on tbody "[DATE] 11:10 AM MDT [DATE] 11:10 AM [PHONE_NUMBER] [PERSON_NAME] [PHONE_NUMBER]…" at bounding box center [543, 344] width 515 height 61
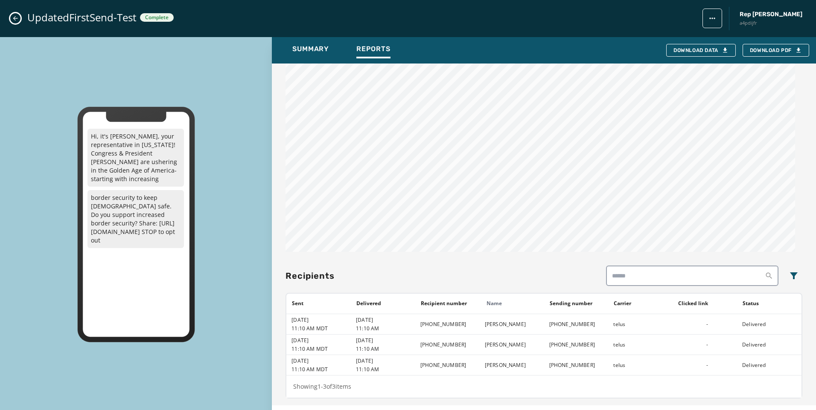
click at [651, 370] on td "telus" at bounding box center [640, 365] width 64 height 20
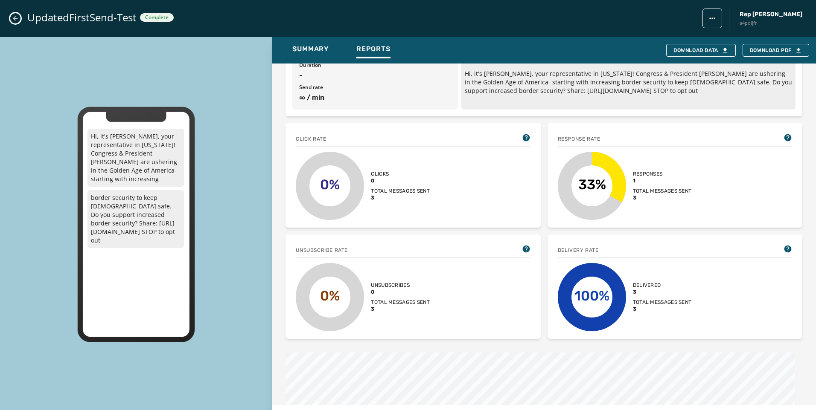
scroll to position [128, 0]
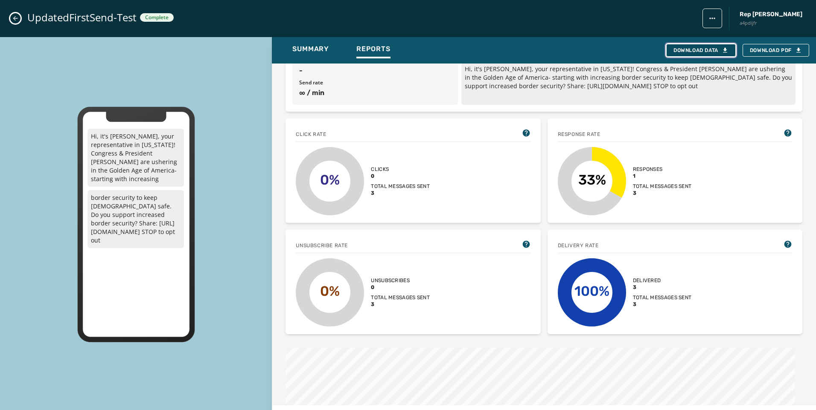
click at [701, 49] on div "Download Data" at bounding box center [700, 50] width 55 height 7
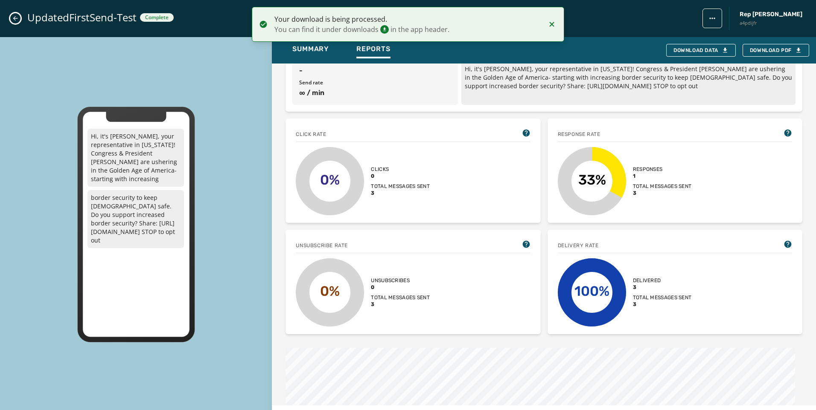
click at [14, 15] on button "Close admin drawer" at bounding box center [15, 18] width 10 height 10
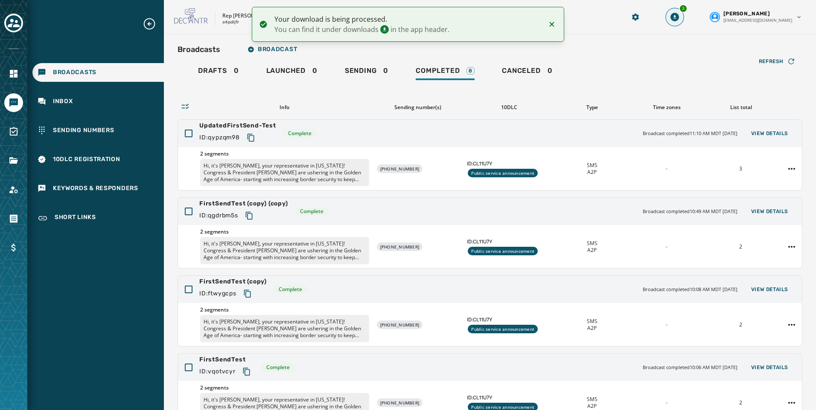
click at [687, 10] on div "3" at bounding box center [683, 8] width 9 height 9
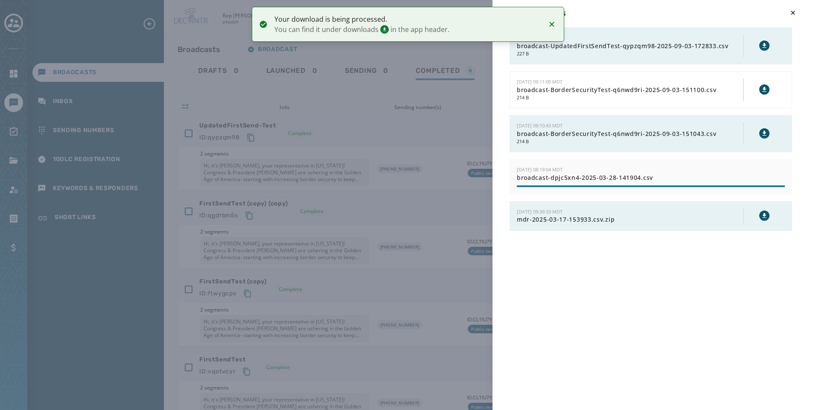
click at [549, 24] on icon "Notifications (F8)" at bounding box center [552, 24] width 10 height 10
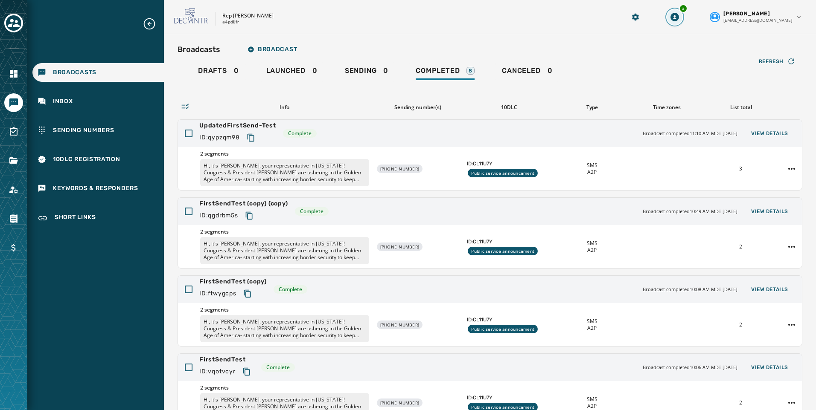
click at [679, 15] on icon "Download Menu" at bounding box center [674, 17] width 9 height 9
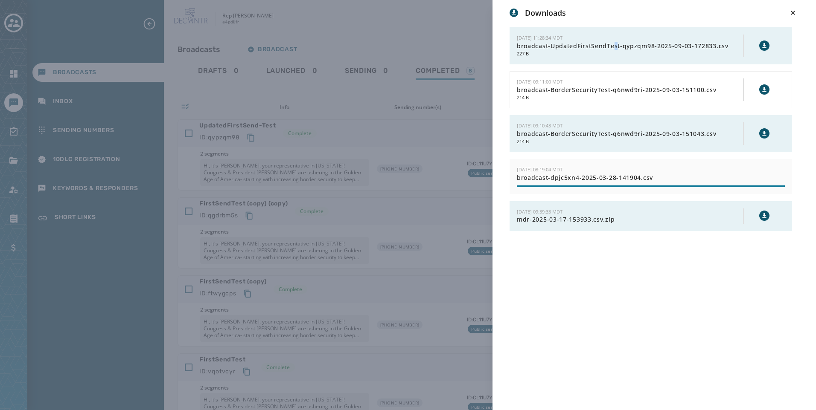
click at [614, 44] on span "broadcast-UpdatedFirstSendTest-qypzqm98-2025-09-03-172833.csv" at bounding box center [630, 46] width 226 height 9
click at [764, 45] on icon at bounding box center [764, 45] width 4 height 5
click at [795, 13] on icon at bounding box center [792, 13] width 9 height 9
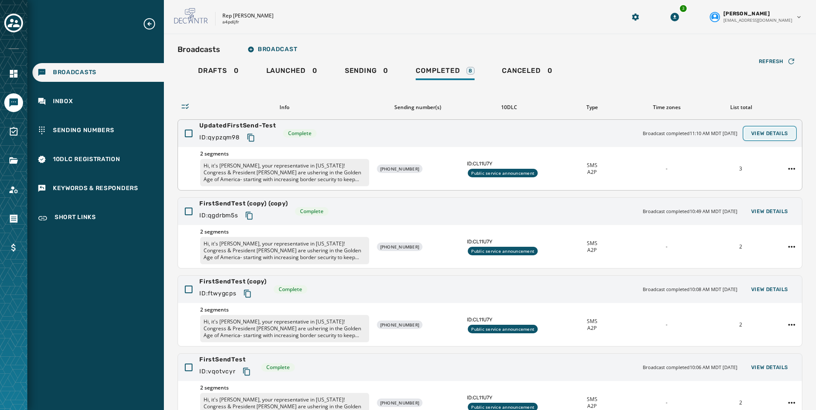
click at [759, 131] on span "View Details" at bounding box center [769, 133] width 37 height 7
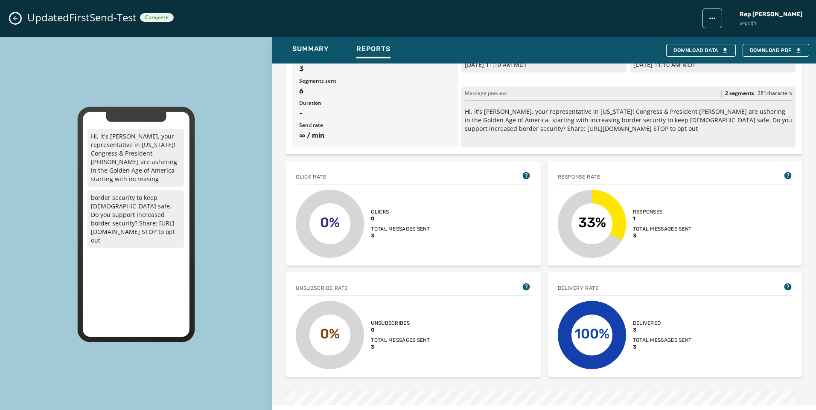
scroll to position [0, 0]
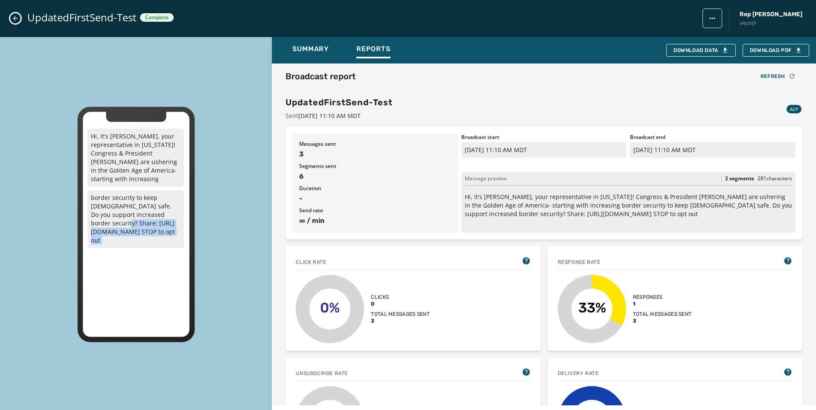
drag, startPoint x: 108, startPoint y: 221, endPoint x: 187, endPoint y: 223, distance: 79.0
click at [187, 223] on div "Hi, it's [PERSON_NAME], your representative in [US_STATE]! Congress & President…" at bounding box center [136, 225] width 118 height 236
click at [187, 254] on rect at bounding box center [135, 225] width 117 height 236
click at [160, 258] on div "Hi, it's [PERSON_NAME], your representative in [US_STATE]! Congress & President…" at bounding box center [135, 228] width 96 height 203
click at [15, 22] on button "Close admin drawer" at bounding box center [15, 18] width 10 height 10
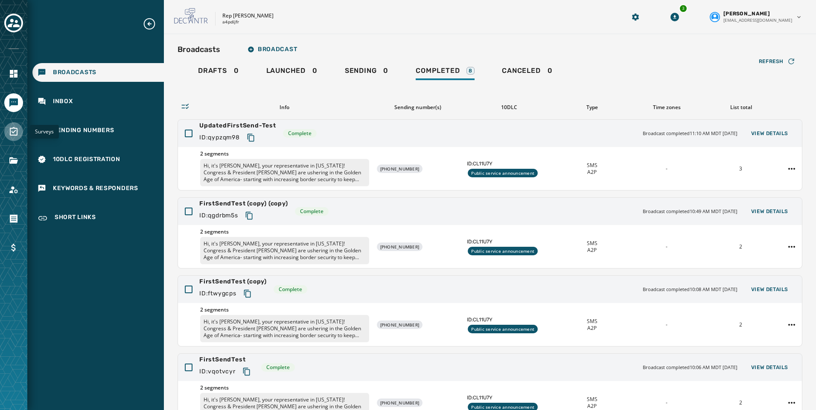
click at [8, 136] on link "Navigate to Surveys" at bounding box center [13, 131] width 19 height 19
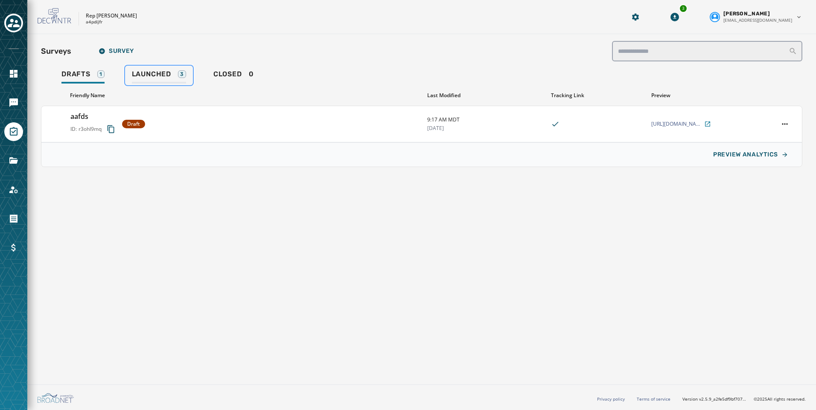
click at [181, 82] on div "Launched 3" at bounding box center [159, 77] width 54 height 14
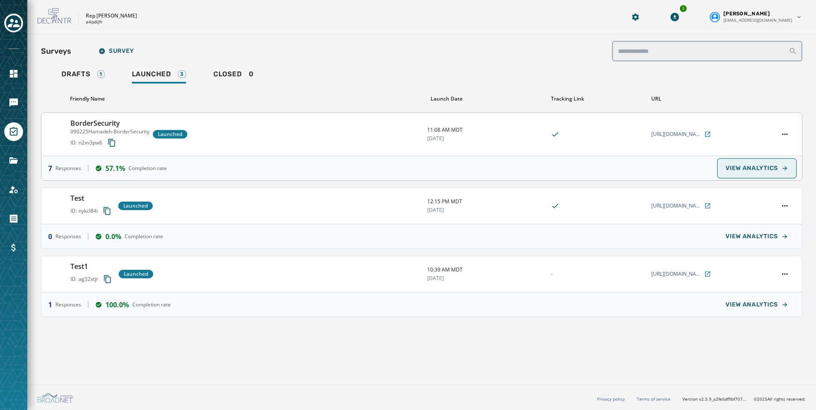
click at [775, 162] on button "VIEW ANALYTICS" at bounding box center [757, 168] width 76 height 17
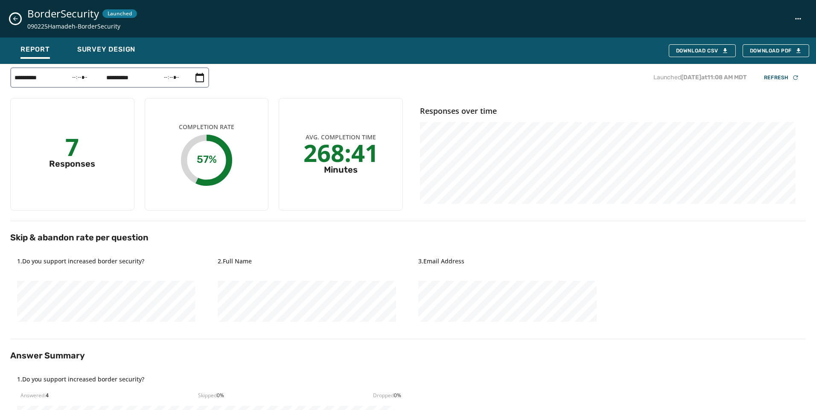
click at [19, 17] on button "Close survey details drawer" at bounding box center [15, 19] width 10 height 10
